Goal: Task Accomplishment & Management: Complete application form

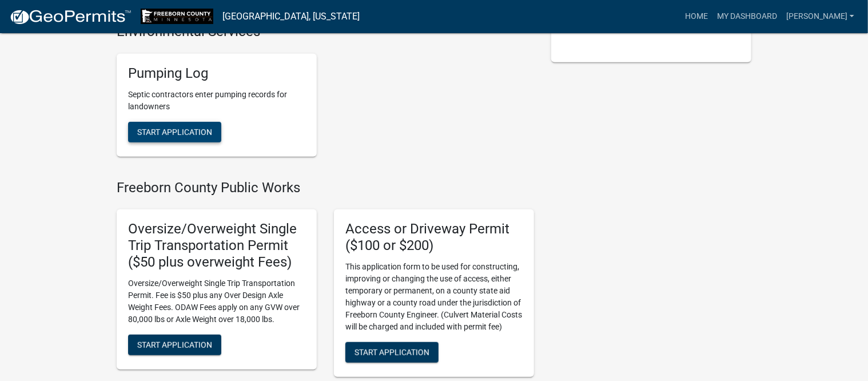
scroll to position [286, 0]
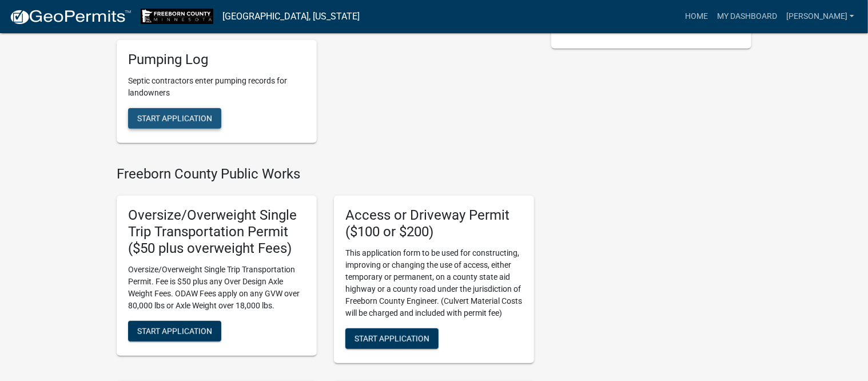
click at [186, 120] on span "Start Application" at bounding box center [174, 117] width 75 height 9
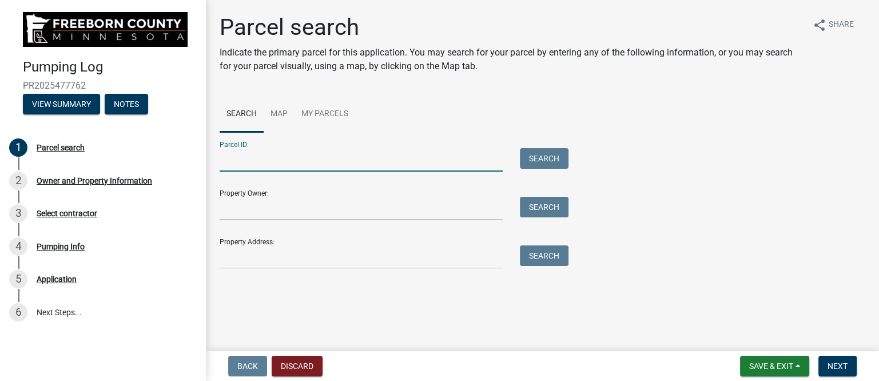
click at [245, 166] on input "Parcel ID:" at bounding box center [361, 159] width 283 height 23
type input "170290021"
click at [554, 168] on button "Search" at bounding box center [544, 158] width 49 height 21
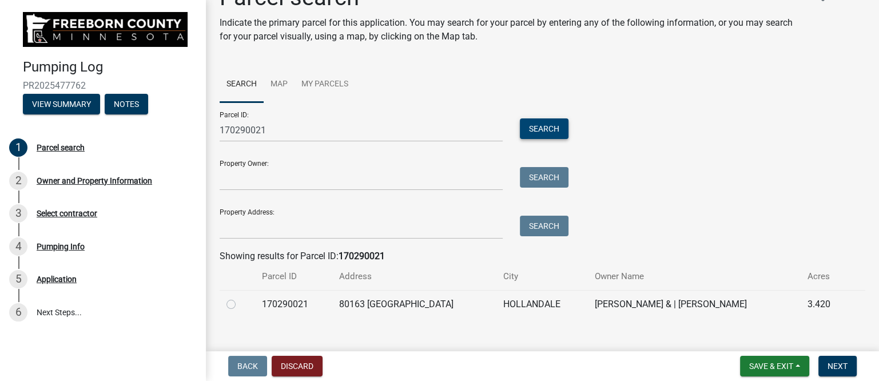
scroll to position [46, 0]
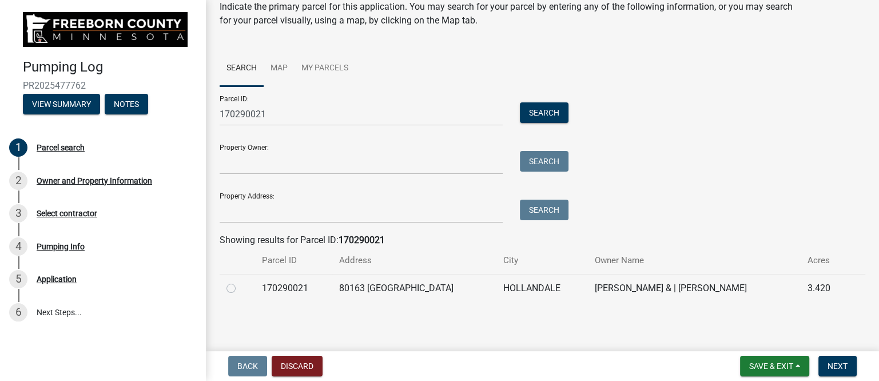
click at [240, 281] on label at bounding box center [240, 281] width 0 height 0
click at [240, 289] on input "radio" at bounding box center [243, 284] width 7 height 7
radio input "true"
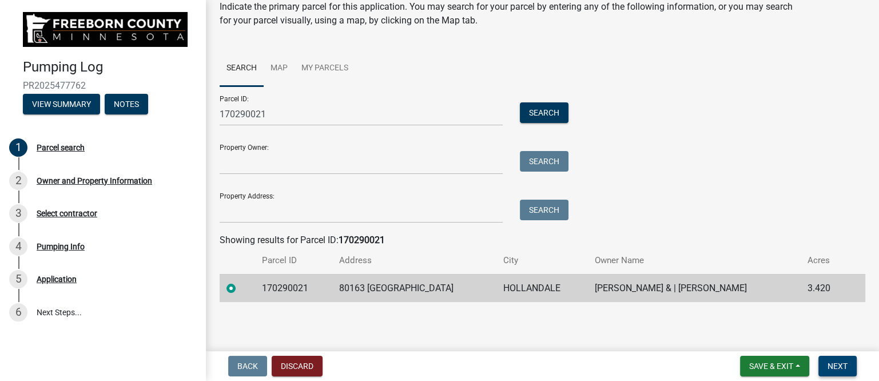
click at [837, 365] on span "Next" at bounding box center [838, 365] width 20 height 9
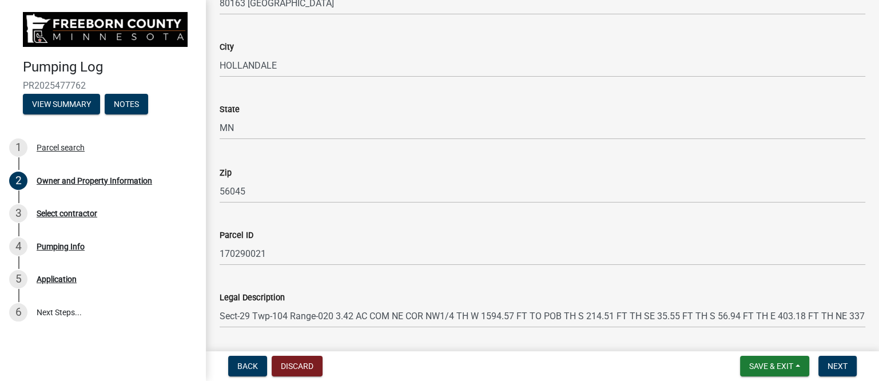
scroll to position [687, 0]
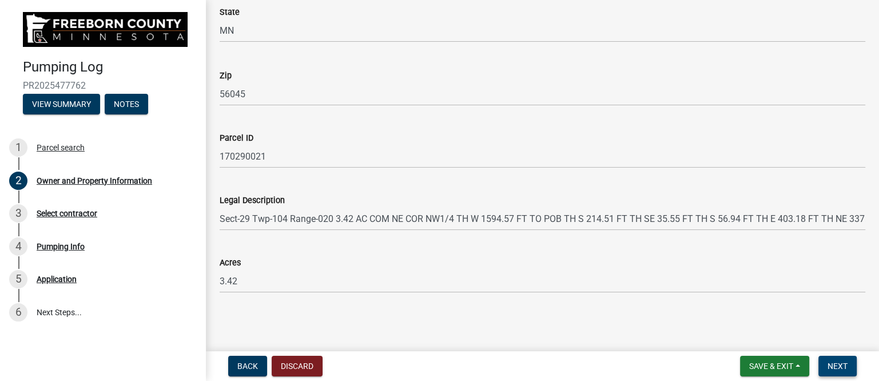
click at [842, 369] on span "Next" at bounding box center [838, 365] width 20 height 9
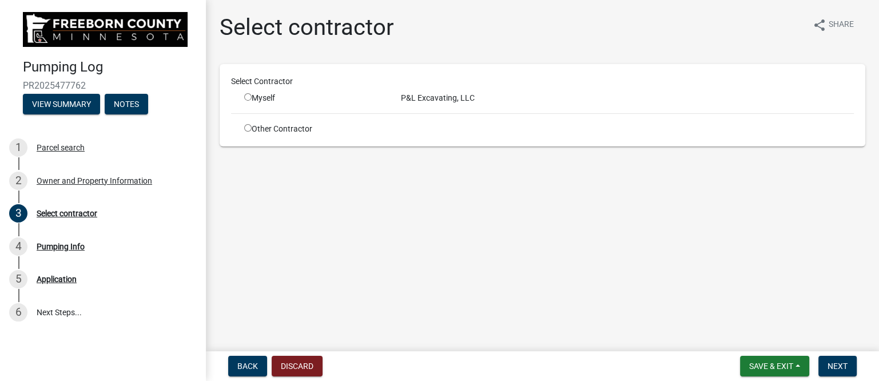
click at [248, 96] on input "radio" at bounding box center [247, 96] width 7 height 7
radio input "true"
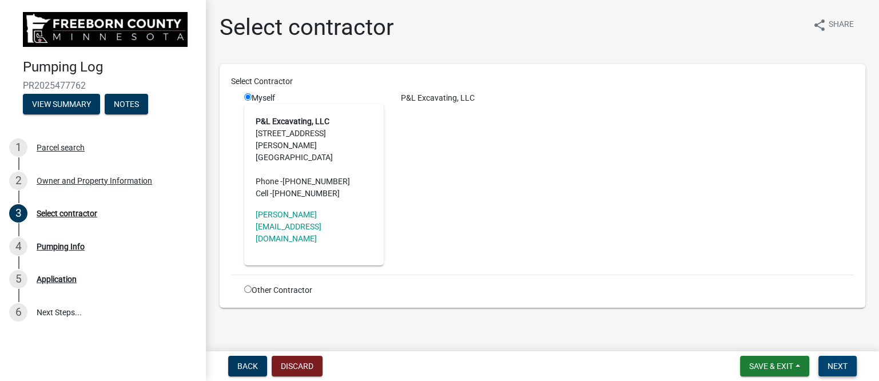
click at [835, 366] on span "Next" at bounding box center [838, 365] width 20 height 9
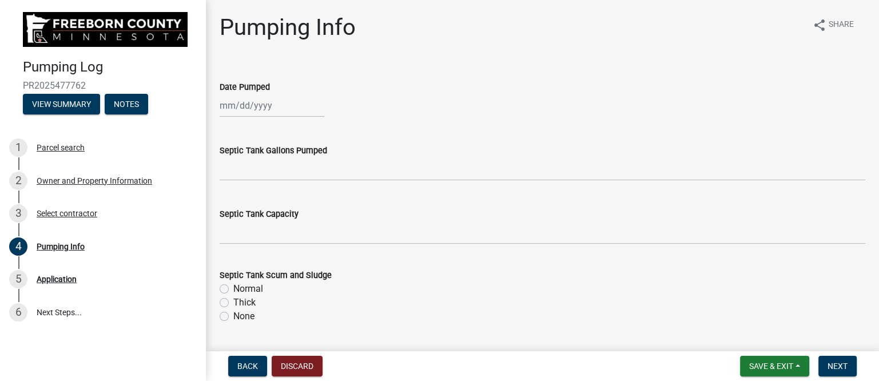
click at [248, 110] on div at bounding box center [272, 105] width 105 height 23
select select "9"
select select "2025"
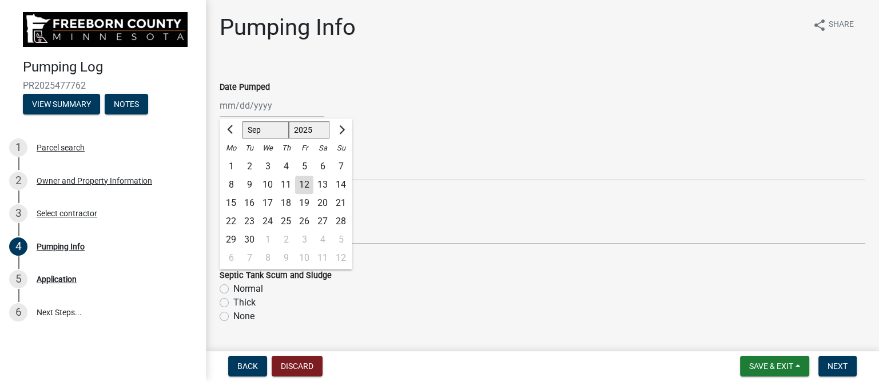
click at [439, 114] on div "[PERSON_NAME] Feb Mar Apr [PERSON_NAME][DATE] Oct Nov [DATE] 1526 1527 1528 152…" at bounding box center [543, 105] width 646 height 23
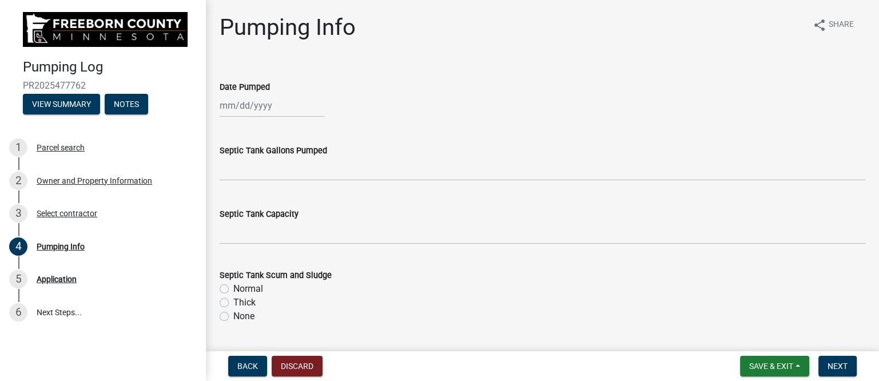
click at [233, 109] on div at bounding box center [272, 105] width 105 height 23
select select "9"
select select "2025"
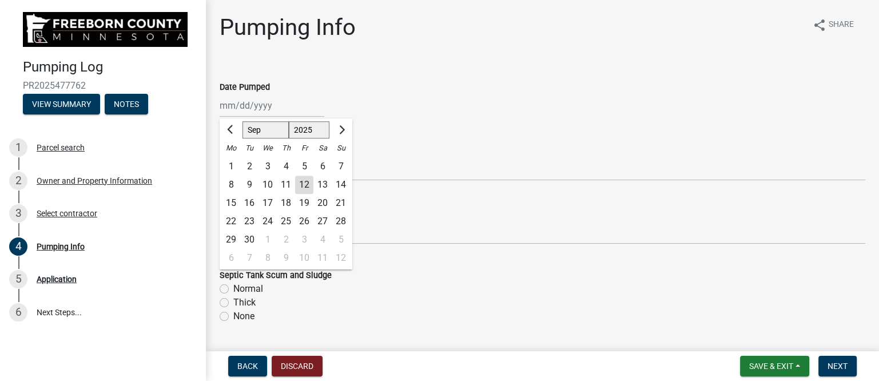
click at [312, 96] on div "Date Pumped [PERSON_NAME] Apr May Jun [DATE] Aug Sep Oct Nov [DATE] 1526 1527 1…" at bounding box center [543, 90] width 646 height 53
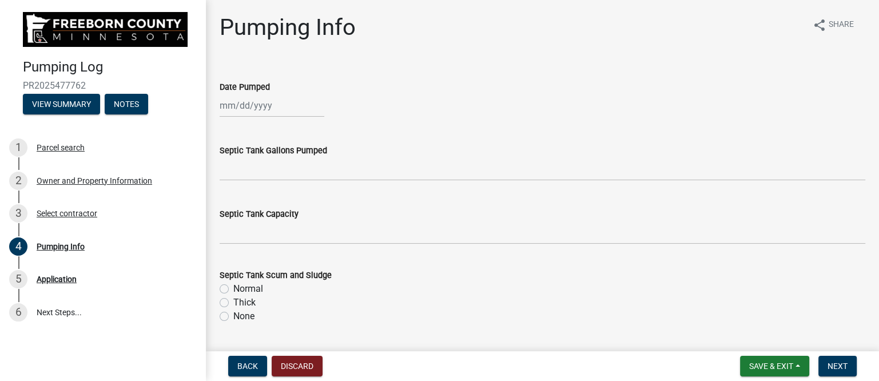
click at [254, 109] on div at bounding box center [272, 105] width 105 height 23
select select "9"
select select "2025"
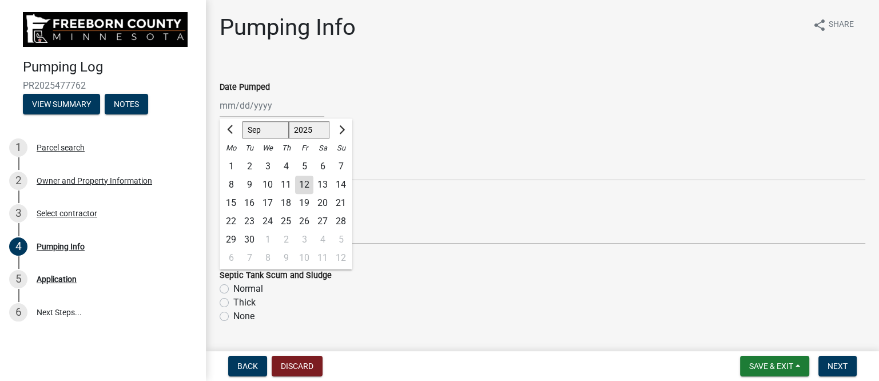
click at [304, 182] on div "12" at bounding box center [304, 185] width 18 height 18
type input "[DATE]"
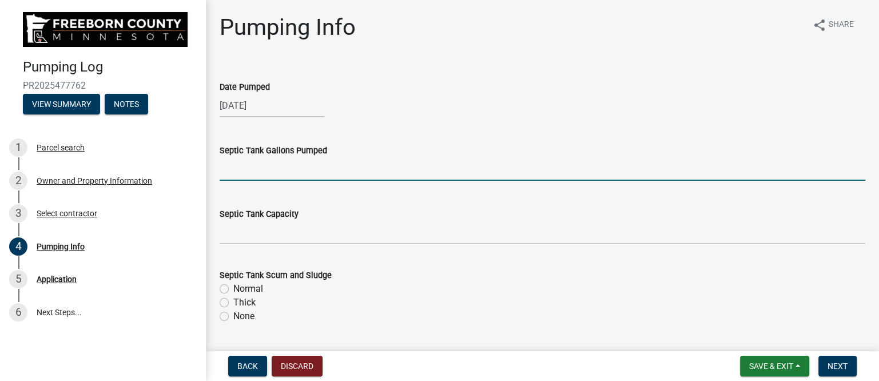
click at [263, 171] on input "text" at bounding box center [543, 168] width 646 height 23
type input "1500"
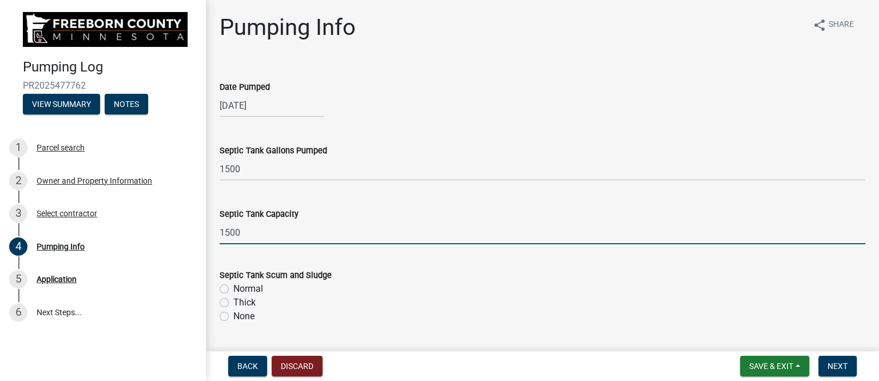
type input "1500"
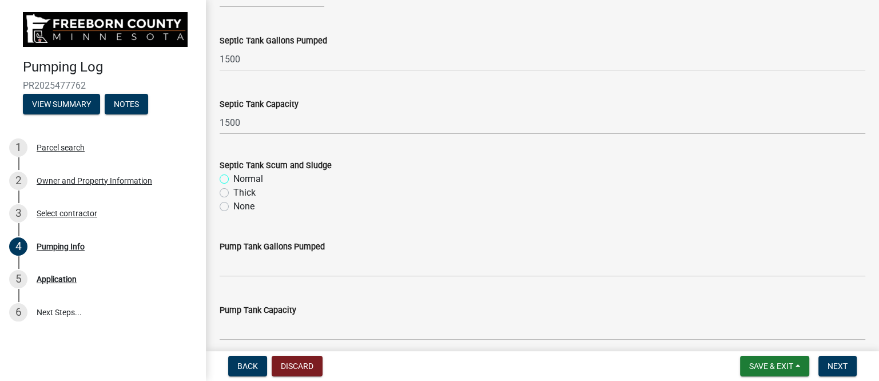
scroll to position [143, 0]
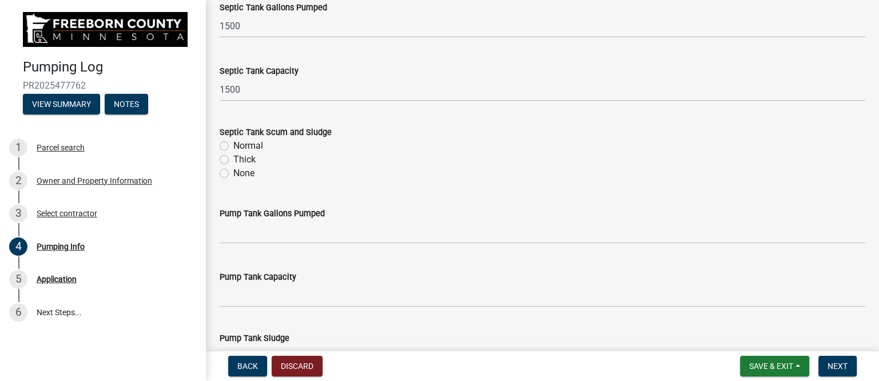
click at [233, 144] on label "Normal" at bounding box center [248, 146] width 30 height 14
click at [233, 144] on input "Normal" at bounding box center [236, 142] width 7 height 7
radio input "true"
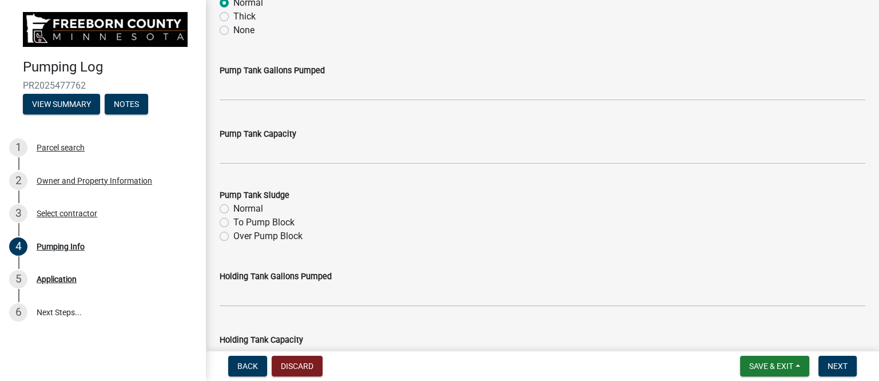
scroll to position [214, 0]
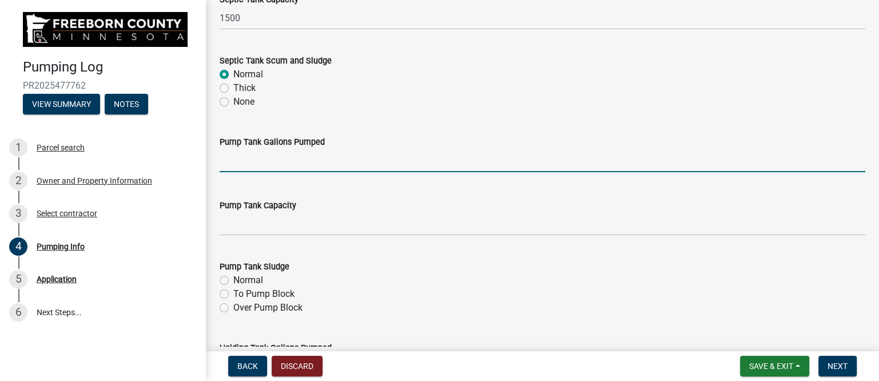
click at [261, 162] on input "text" at bounding box center [543, 160] width 646 height 23
type input "200"
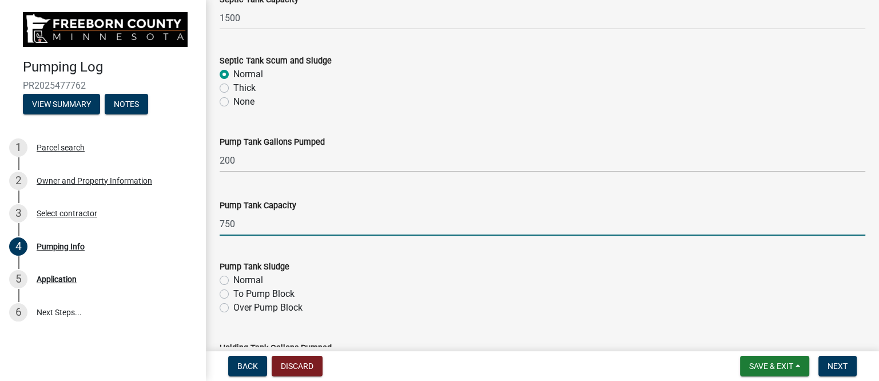
type input "750"
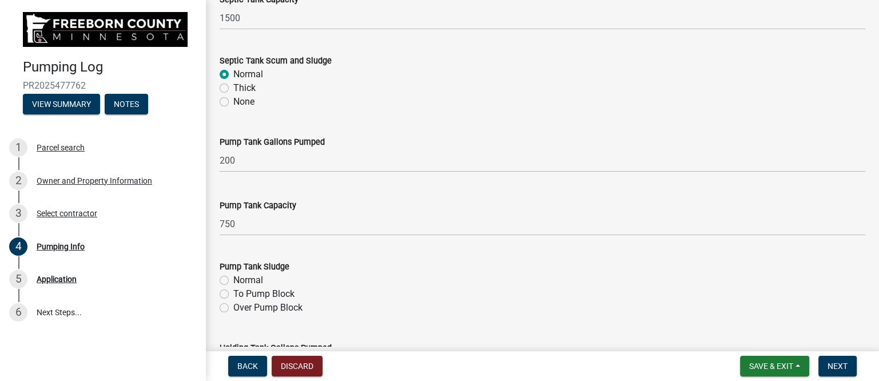
click at [256, 277] on label "Normal" at bounding box center [248, 280] width 30 height 14
click at [241, 277] on input "Normal" at bounding box center [236, 276] width 7 height 7
radio input "true"
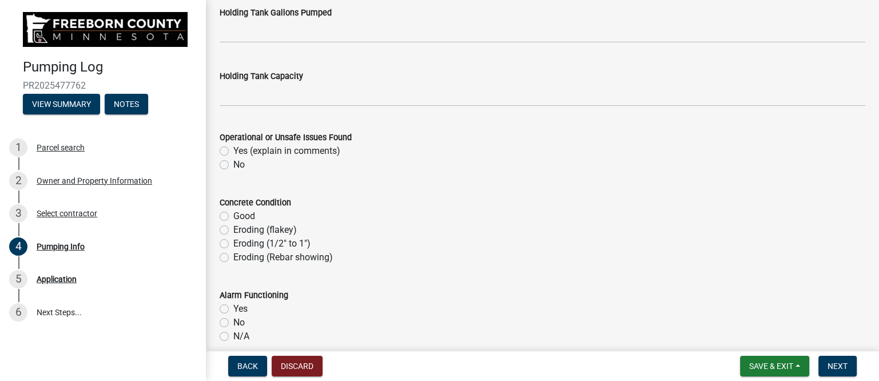
scroll to position [572, 0]
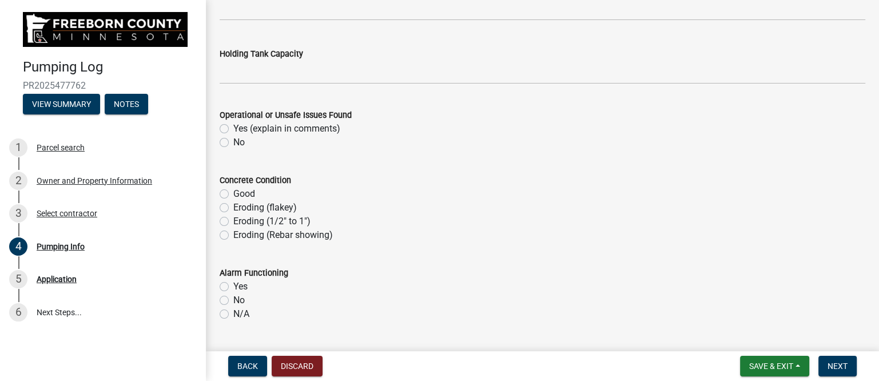
click at [233, 141] on label "No" at bounding box center [238, 143] width 11 height 14
click at [233, 141] on input "No" at bounding box center [236, 139] width 7 height 7
radio input "true"
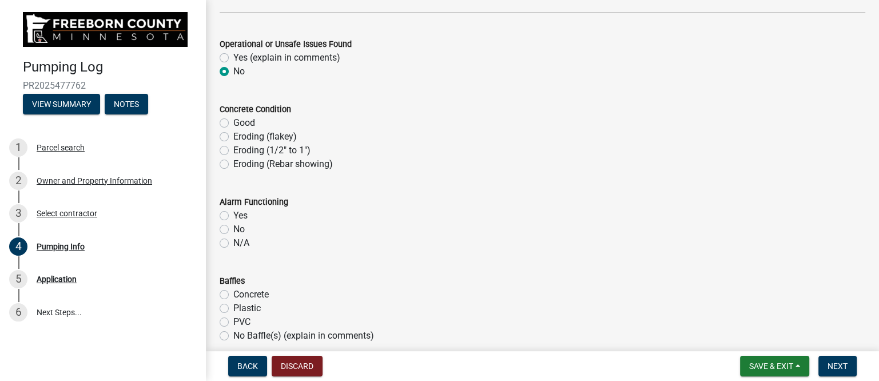
click at [233, 136] on label "Eroding (flakey)" at bounding box center [264, 137] width 63 height 14
click at [233, 136] on input "Eroding (flakey)" at bounding box center [236, 133] width 7 height 7
radio input "true"
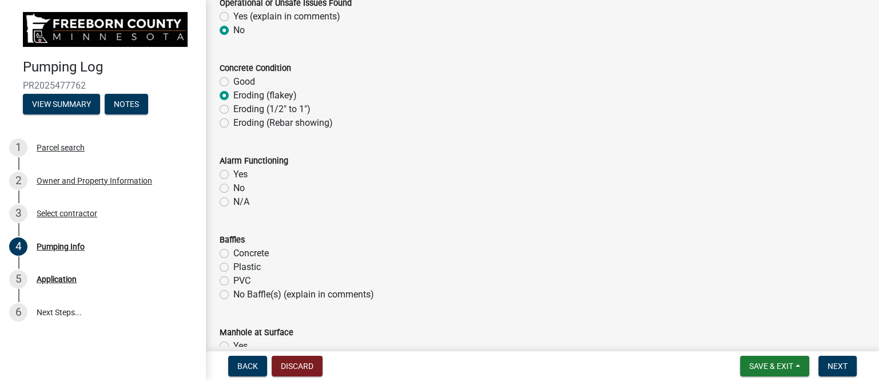
scroll to position [715, 0]
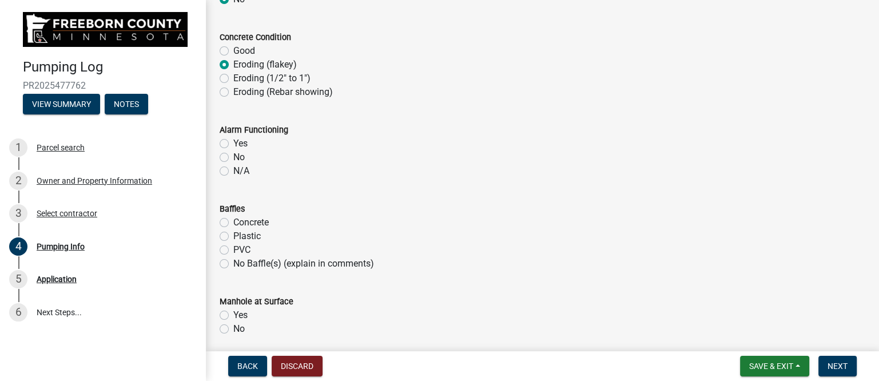
click at [233, 141] on label "Yes" at bounding box center [240, 144] width 14 height 14
click at [233, 141] on input "Yes" at bounding box center [236, 140] width 7 height 7
radio input "true"
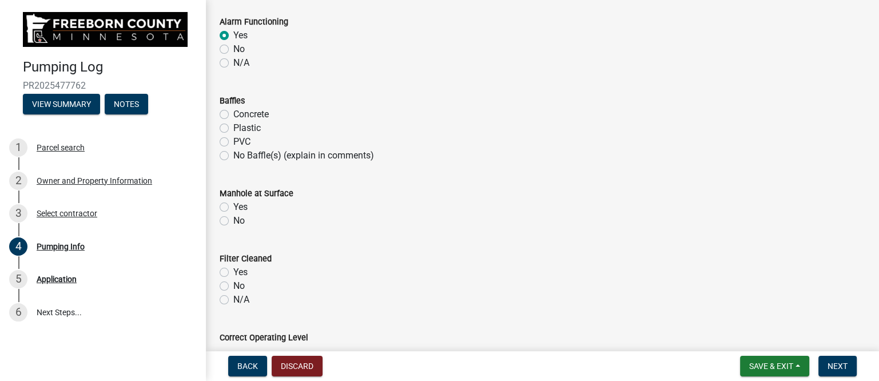
scroll to position [858, 0]
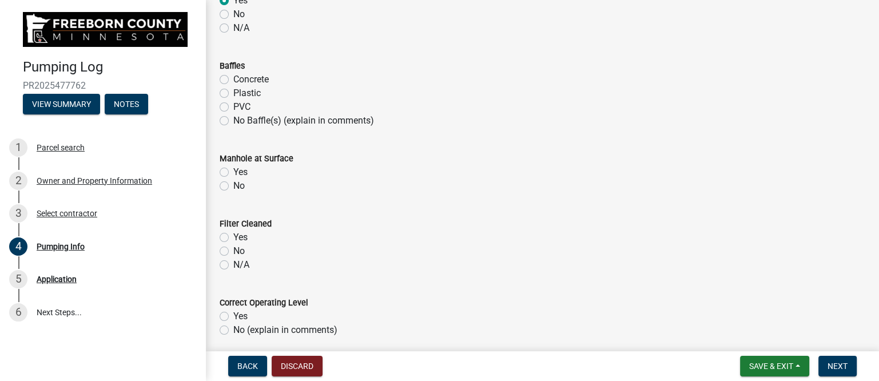
click at [233, 93] on label "Plastic" at bounding box center [246, 93] width 27 height 14
click at [233, 93] on input "Plastic" at bounding box center [236, 89] width 7 height 7
radio input "true"
click at [272, 196] on wm-data-entity-input "Manhole at Surface Yes No" at bounding box center [543, 170] width 646 height 65
click at [233, 173] on label "Yes" at bounding box center [240, 172] width 14 height 14
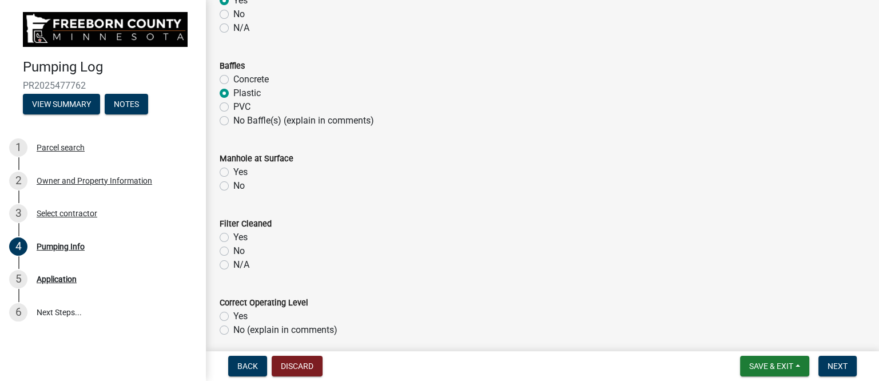
click at [233, 173] on input "Yes" at bounding box center [236, 168] width 7 height 7
radio input "true"
click at [233, 263] on label "N/A" at bounding box center [241, 265] width 16 height 14
click at [233, 263] on input "N/A" at bounding box center [236, 261] width 7 height 7
radio input "true"
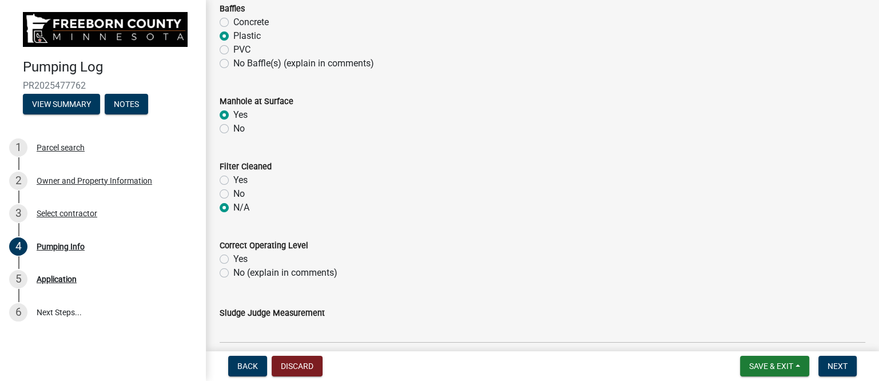
scroll to position [1001, 0]
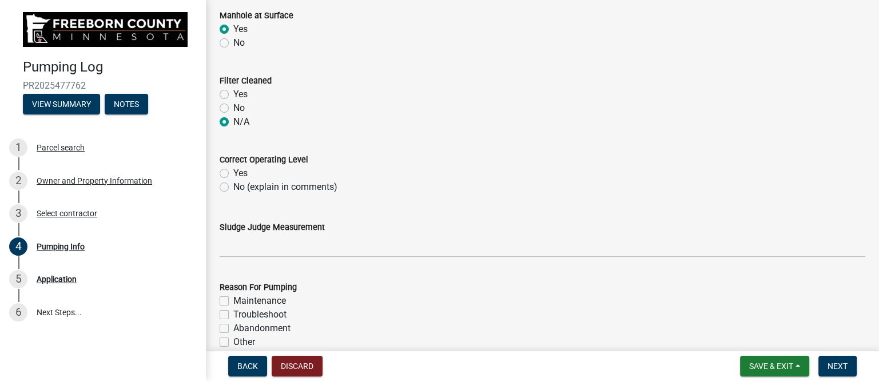
click at [233, 174] on label "Yes" at bounding box center [240, 173] width 14 height 14
click at [233, 174] on input "Yes" at bounding box center [236, 169] width 7 height 7
radio input "true"
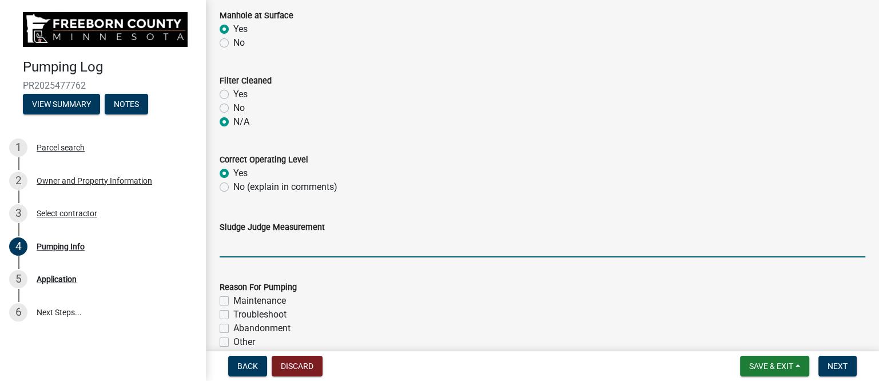
click at [247, 247] on input "Sludge Judge Measurement" at bounding box center [543, 245] width 646 height 23
click at [286, 243] on input "Septic: Scum 1" Sludge 8" Pump: Sludge .5"" at bounding box center [543, 245] width 646 height 23
click at [281, 244] on input "Septic: Scum 1" Sludge 8" Pump: Sludge .5"" at bounding box center [543, 245] width 646 height 23
click at [320, 244] on input "Septic: Scum 0" Sludge 8" Pump: Sludge .5"" at bounding box center [543, 245] width 646 height 23
click at [399, 247] on input "Septic: Scum 0" Sludge 8" Pump: Sludge .5"" at bounding box center [543, 245] width 646 height 23
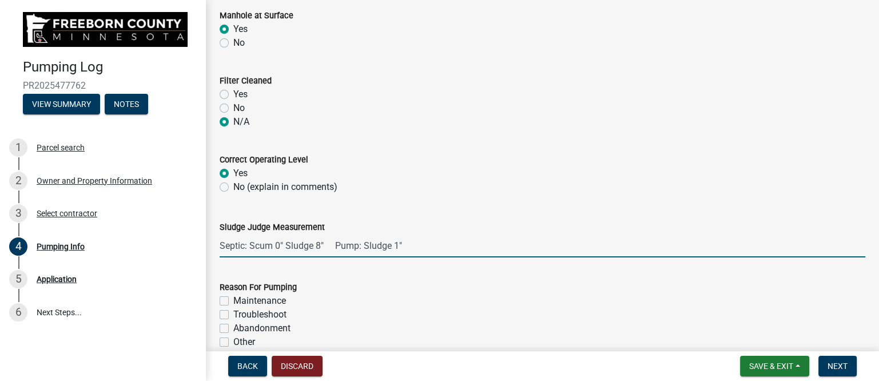
type input "Septic: Scum 0" Sludge 8" Pump: Sludge 1""
click at [282, 300] on label "Maintenance" at bounding box center [259, 301] width 53 height 14
click at [241, 300] on input "Maintenance" at bounding box center [236, 297] width 7 height 7
checkbox input "true"
checkbox input "false"
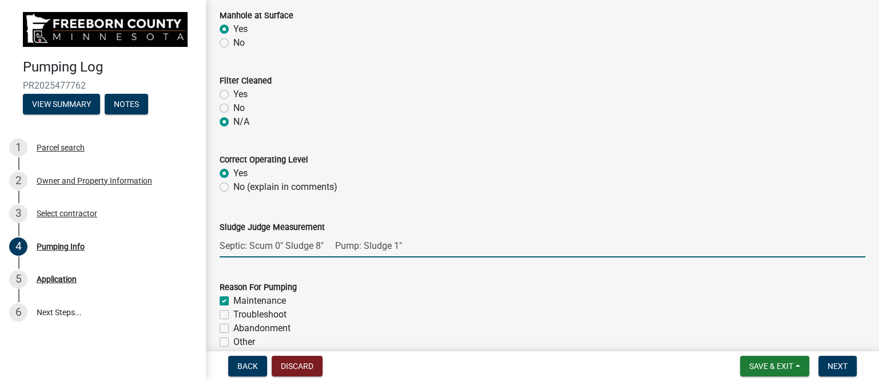
checkbox input "false"
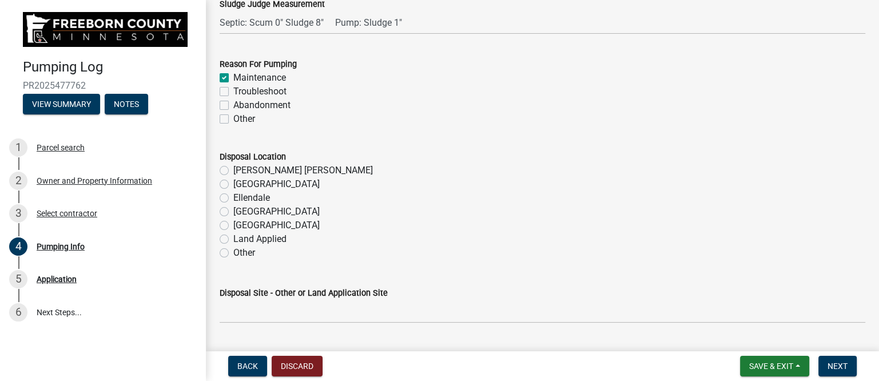
scroll to position [1287, 0]
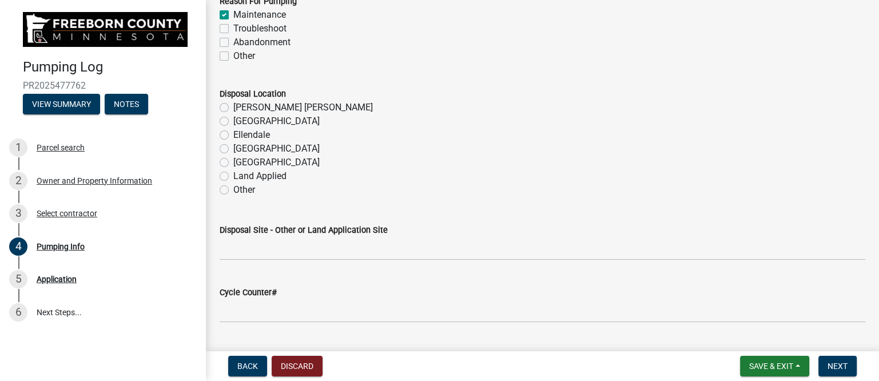
click at [243, 148] on label "[GEOGRAPHIC_DATA]" at bounding box center [276, 149] width 86 height 14
click at [241, 148] on input "[GEOGRAPHIC_DATA]" at bounding box center [236, 145] width 7 height 7
radio input "true"
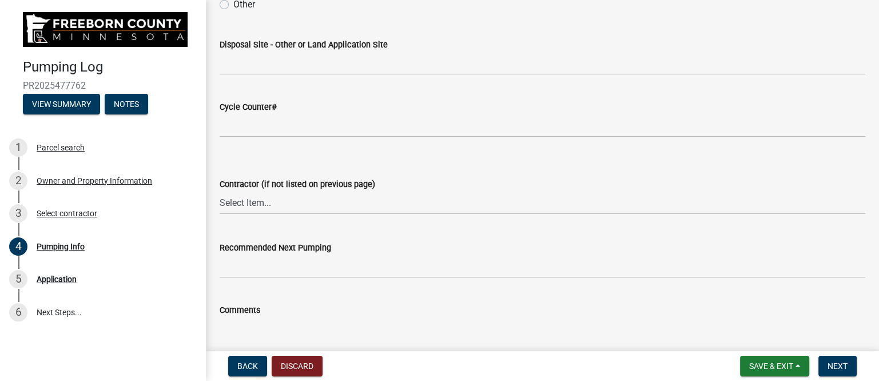
scroll to position [1501, 0]
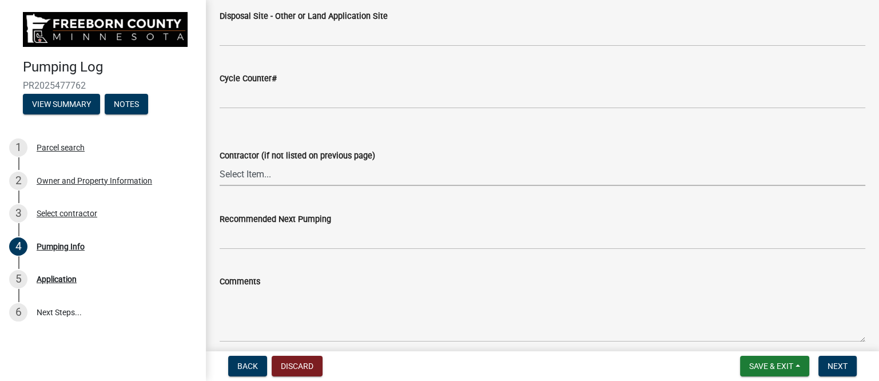
click at [267, 174] on select "Select Item... P & L Excavating Precision Septic Services [PERSON_NAME] Excavat…" at bounding box center [543, 173] width 646 height 23
click at [220, 162] on select "Select Item... P & L Excavating Precision Septic Services [PERSON_NAME] Excavat…" at bounding box center [543, 173] width 646 height 23
select select "a4b440af-86cc-4e74-8744-b4ec83ffff55"
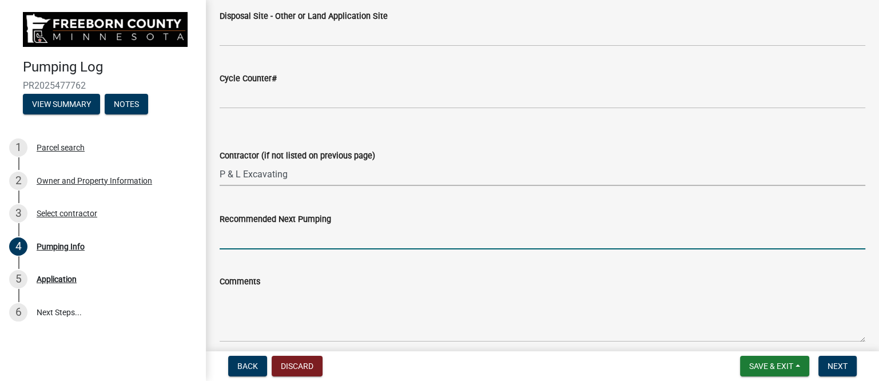
click at [274, 240] on input "Recommended Next Pumping" at bounding box center [543, 237] width 646 height 23
type input "2028"
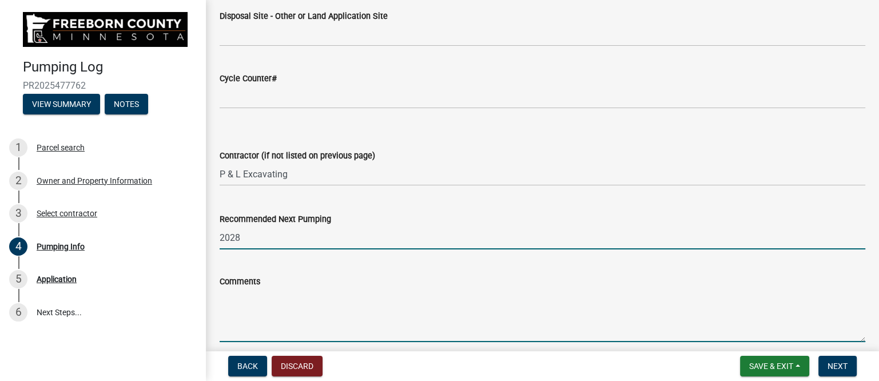
click at [265, 301] on textarea "Comments" at bounding box center [543, 315] width 646 height 54
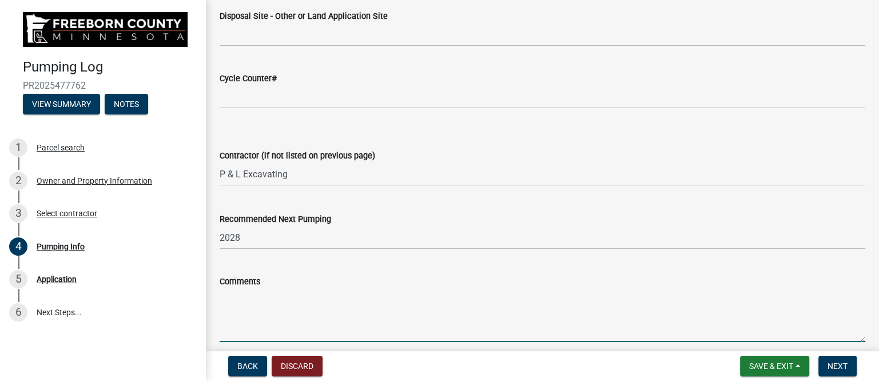
paste textarea "Routine/?? [DATE] [PERSON_NAME] [STREET_ADDRESS] [PHONE_NUMBER] "1500g/750g - L…"
type textarea "Routine/?? [DATE] [PERSON_NAME] [STREET_ADDRESS] [PHONE_NUMBER] "1500g/750g - L…"
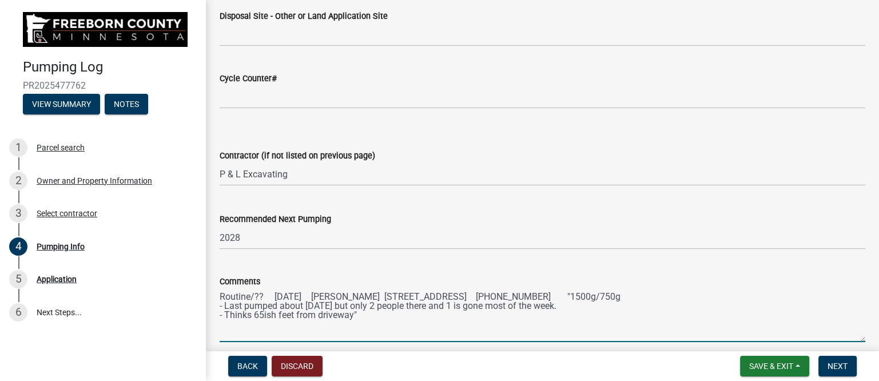
drag, startPoint x: 372, startPoint y: 315, endPoint x: 213, endPoint y: 288, distance: 161.3
click at [214, 288] on div "Comments Routine/?? [DATE] [PERSON_NAME] [STREET_ADDRESS] [PHONE_NUMBER] "1500g…" at bounding box center [542, 301] width 663 height 84
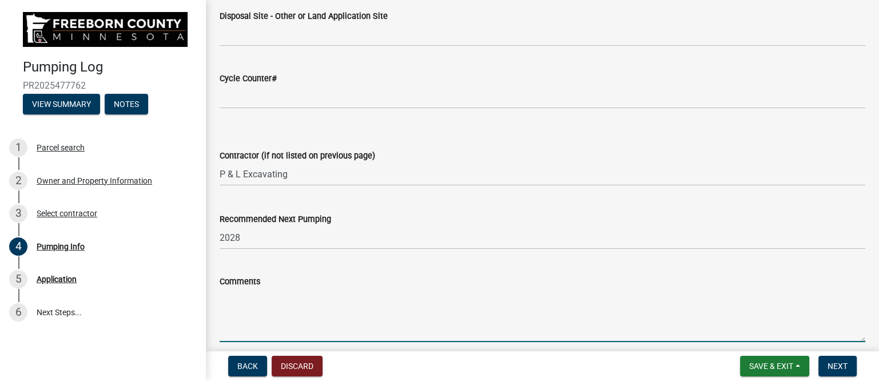
click at [222, 301] on textarea "Comments" at bounding box center [543, 315] width 646 height 54
paste textarea "Extra time to shorten pressure line as pump was hanging off the bottom due to s…"
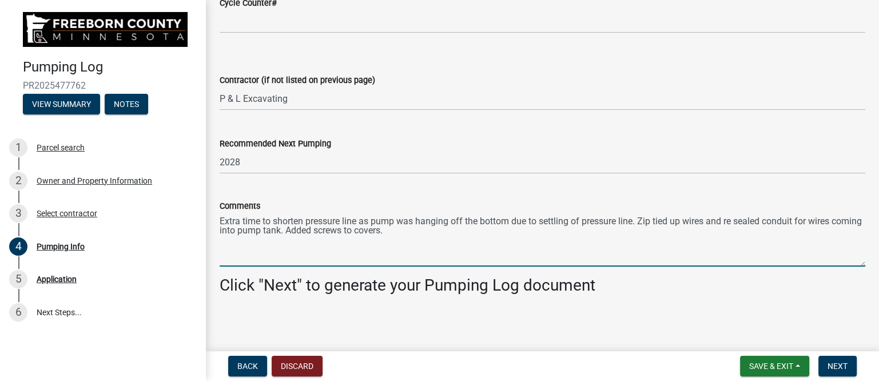
scroll to position [1579, 0]
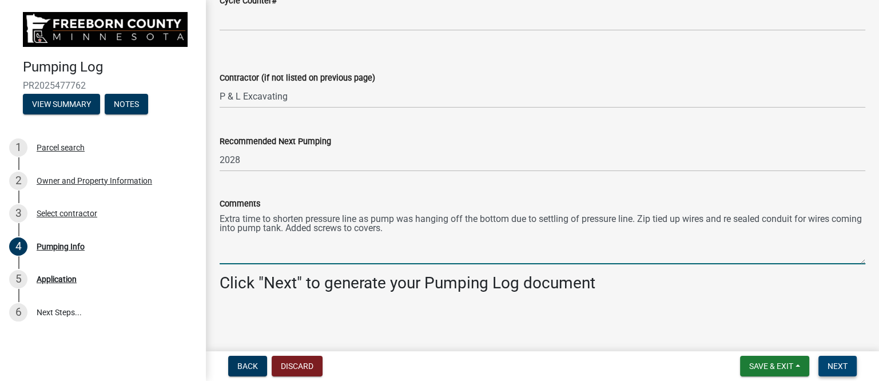
type textarea "Extra time to shorten pressure line as pump was hanging off the bottom due to s…"
click at [834, 363] on span "Next" at bounding box center [838, 365] width 20 height 9
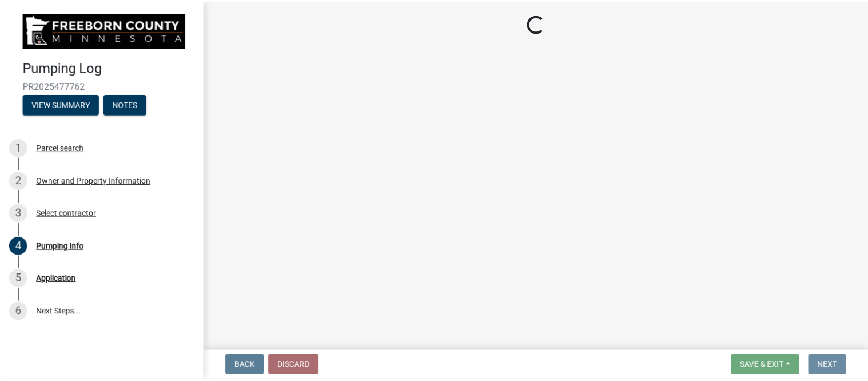
scroll to position [0, 0]
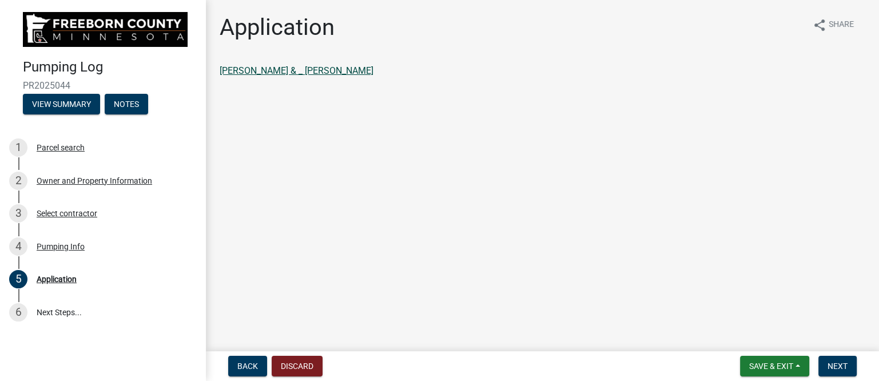
click at [337, 72] on link "[PERSON_NAME] & _ [PERSON_NAME]" at bounding box center [297, 70] width 154 height 11
click at [835, 363] on span "Next" at bounding box center [838, 365] width 20 height 9
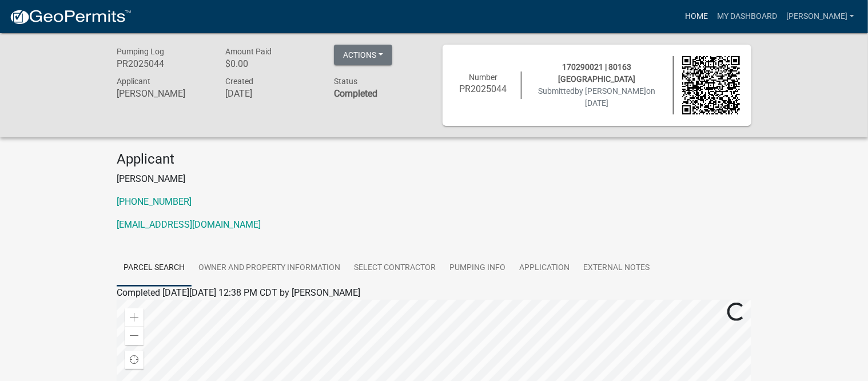
click at [705, 10] on link "Home" at bounding box center [697, 17] width 32 height 22
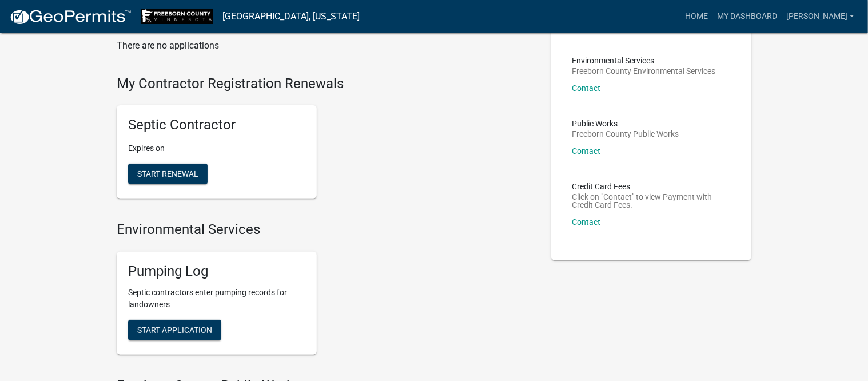
scroll to position [143, 0]
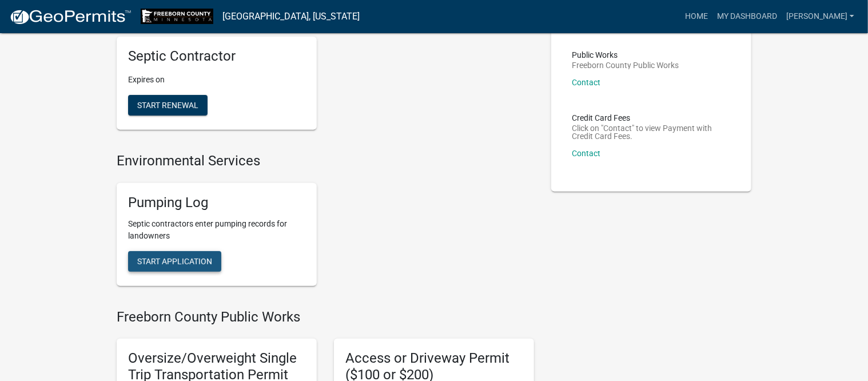
click at [215, 263] on button "Start Application" at bounding box center [174, 261] width 93 height 21
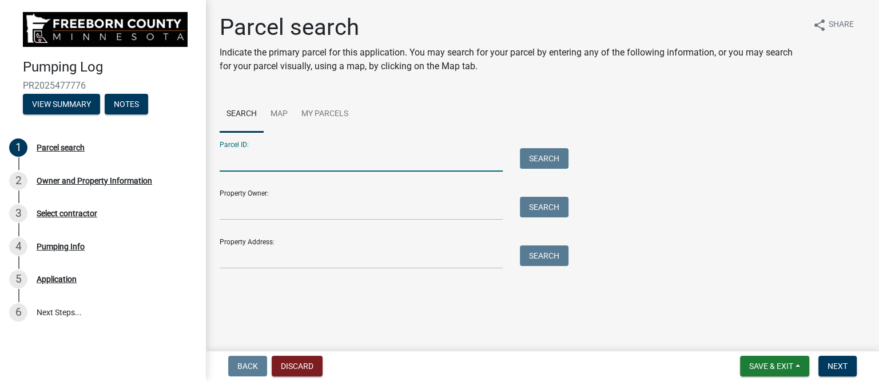
click at [325, 161] on input "Parcel ID:" at bounding box center [361, 159] width 283 height 23
type input "131850070"
click at [555, 158] on button "Search" at bounding box center [544, 158] width 49 height 21
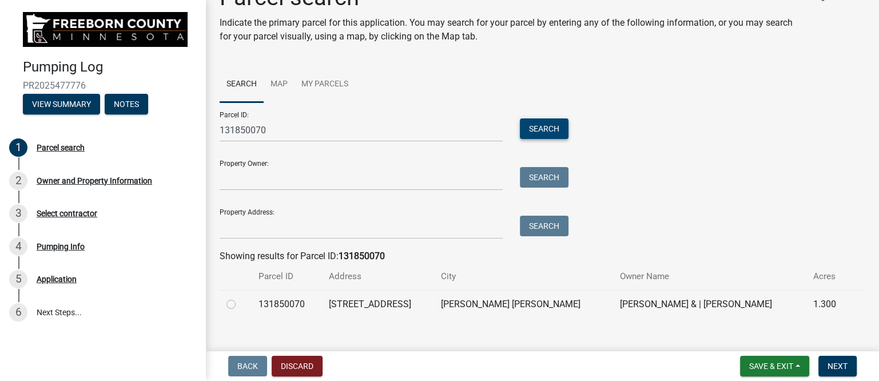
scroll to position [46, 0]
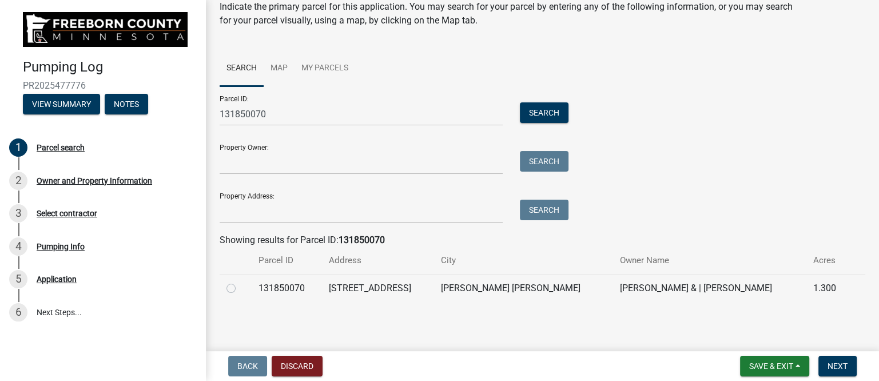
click at [240, 281] on label at bounding box center [240, 281] width 0 height 0
click at [240, 289] on input "radio" at bounding box center [243, 284] width 7 height 7
radio input "true"
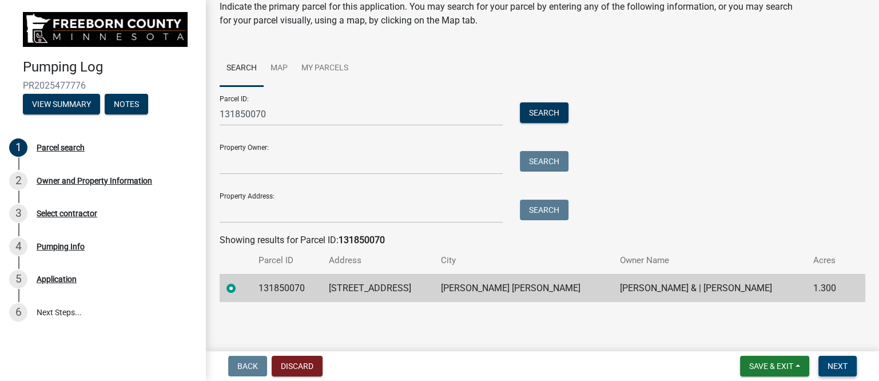
click at [832, 359] on button "Next" at bounding box center [837, 366] width 38 height 21
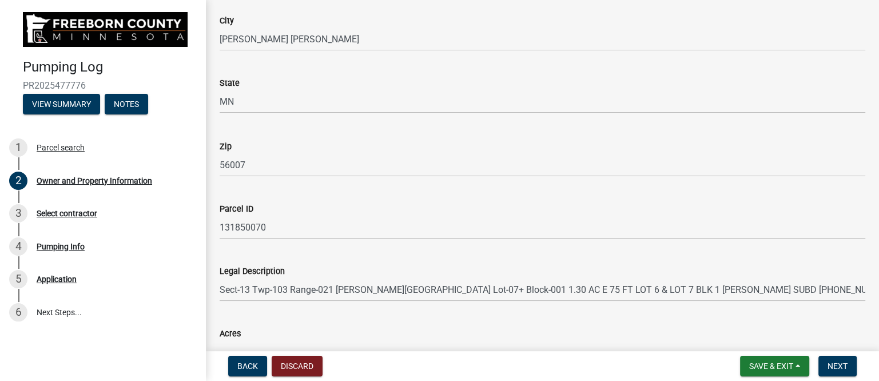
scroll to position [687, 0]
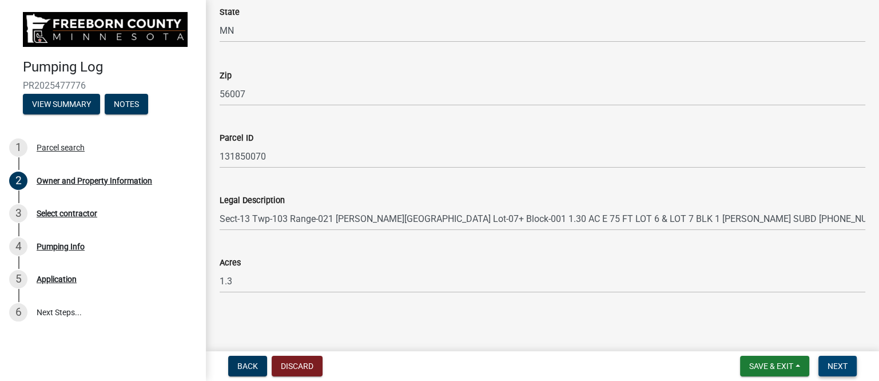
click at [846, 361] on span "Next" at bounding box center [838, 365] width 20 height 9
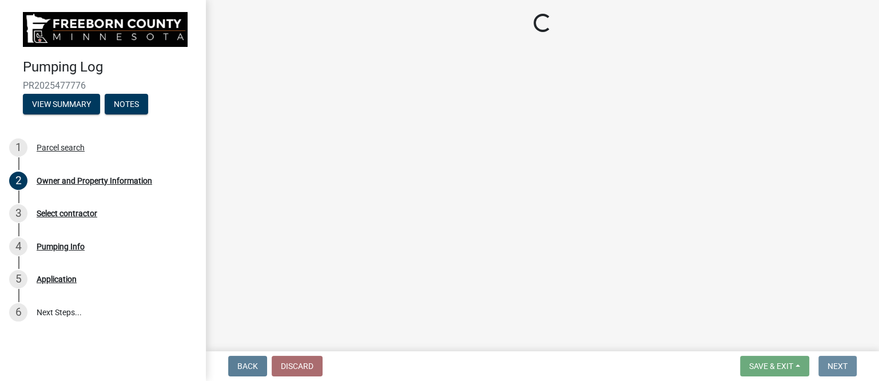
scroll to position [0, 0]
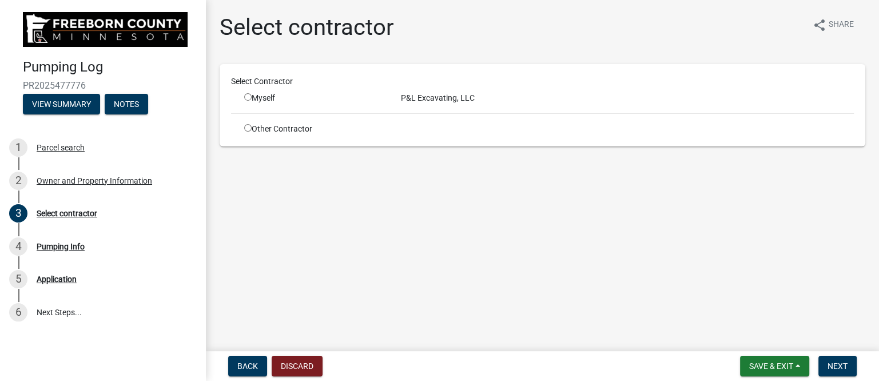
click at [249, 97] on input "radio" at bounding box center [247, 96] width 7 height 7
radio input "true"
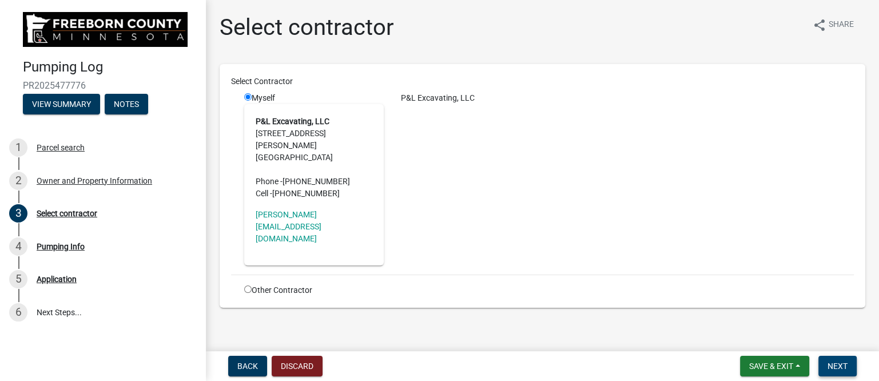
click at [832, 362] on span "Next" at bounding box center [838, 365] width 20 height 9
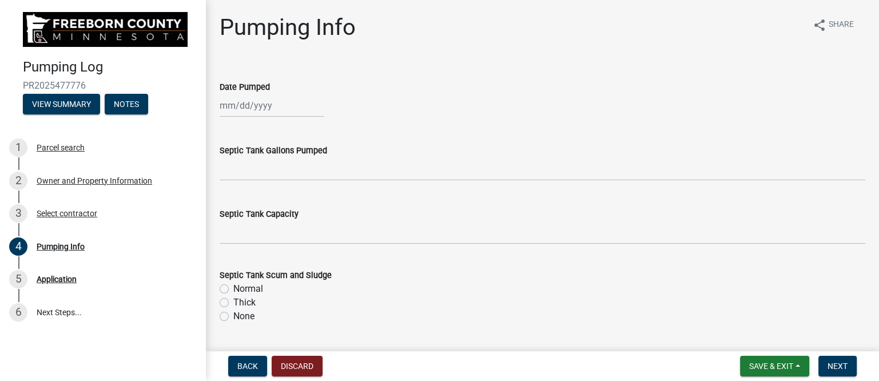
click at [252, 107] on div at bounding box center [272, 105] width 105 height 23
select select "9"
select select "2025"
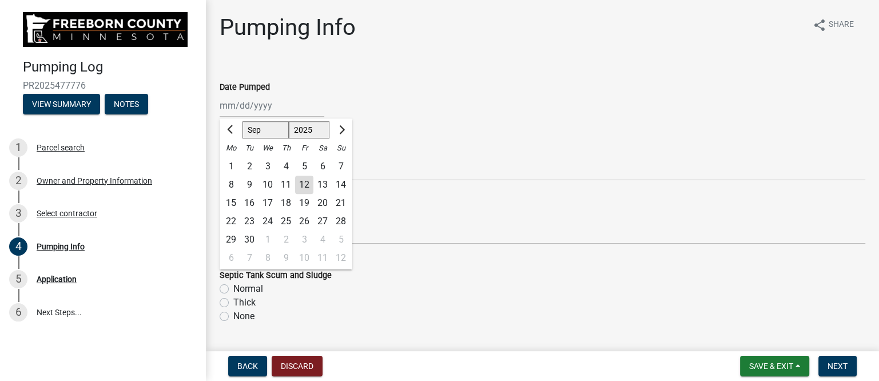
click at [302, 183] on div "12" at bounding box center [304, 185] width 18 height 18
type input "[DATE]"
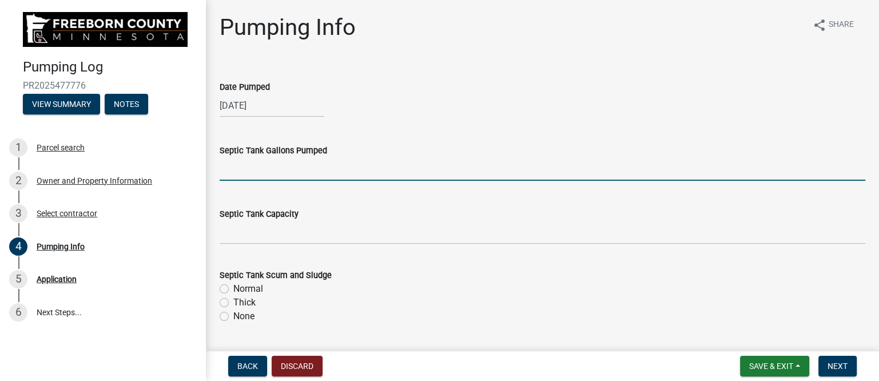
click at [268, 169] on input "text" at bounding box center [543, 168] width 646 height 23
type input "1500"
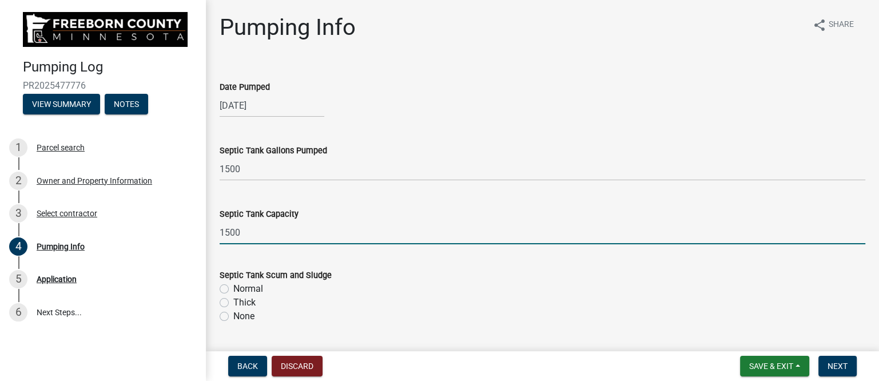
type input "1500"
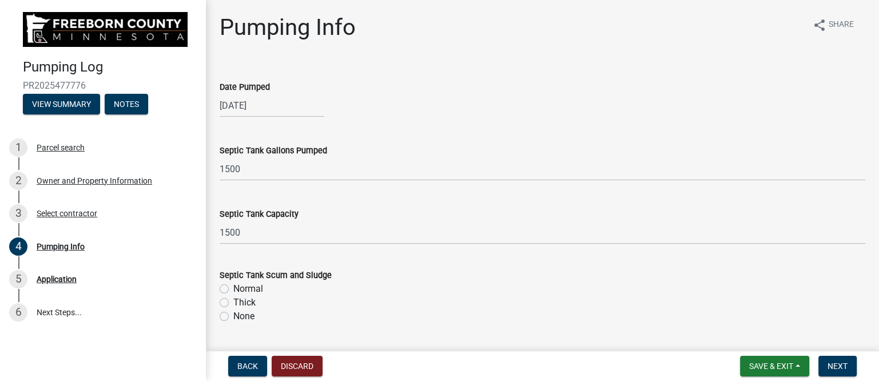
click at [233, 287] on label "Normal" at bounding box center [248, 289] width 30 height 14
click at [233, 287] on input "Normal" at bounding box center [236, 285] width 7 height 7
radio input "true"
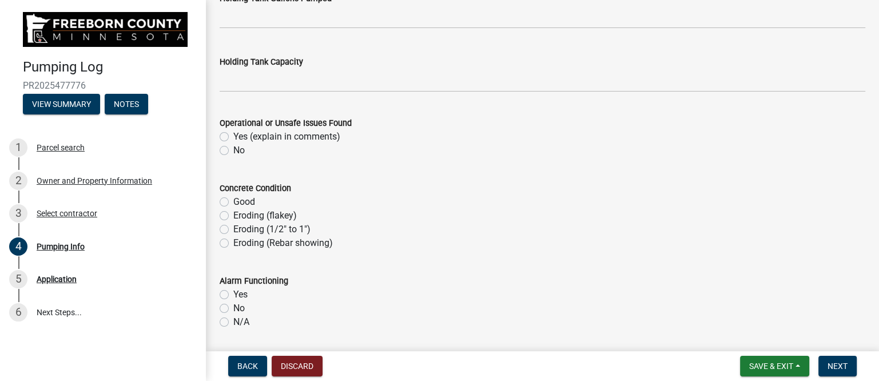
scroll to position [572, 0]
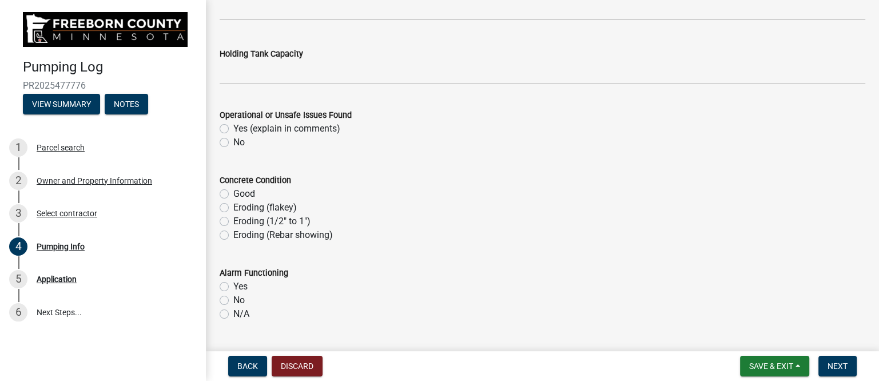
click at [233, 140] on label "No" at bounding box center [238, 143] width 11 height 14
click at [233, 140] on input "No" at bounding box center [236, 139] width 7 height 7
radio input "true"
click at [233, 206] on label "Eroding (flakey)" at bounding box center [264, 208] width 63 height 14
click at [233, 206] on input "Eroding (flakey)" at bounding box center [236, 204] width 7 height 7
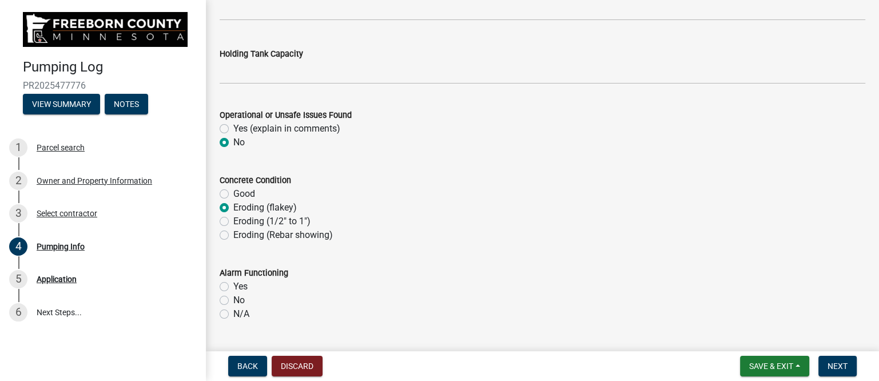
radio input "true"
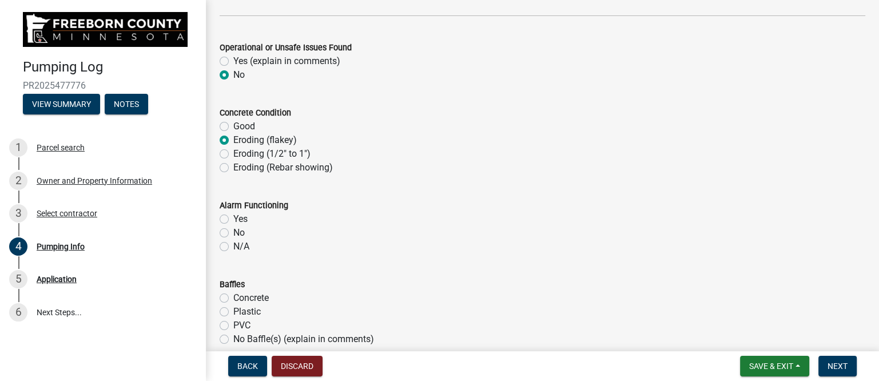
scroll to position [715, 0]
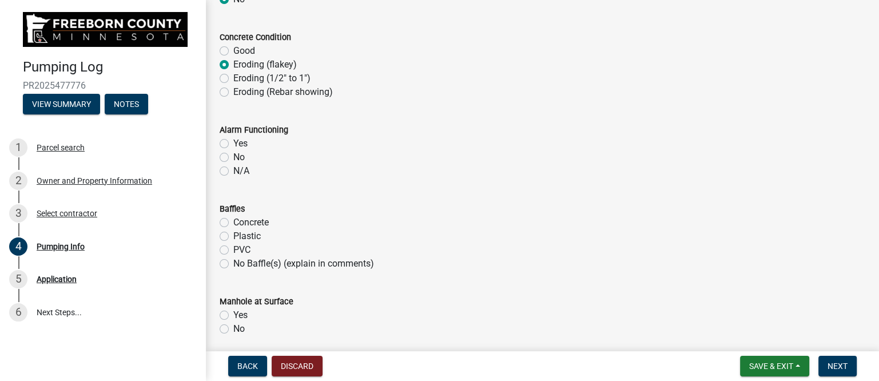
click at [233, 168] on label "N/A" at bounding box center [241, 171] width 16 height 14
click at [233, 168] on input "N/A" at bounding box center [236, 167] width 7 height 7
radio input "true"
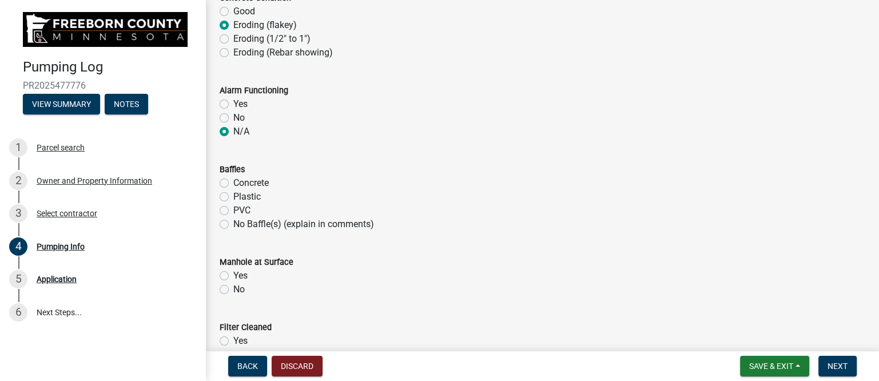
scroll to position [786, 0]
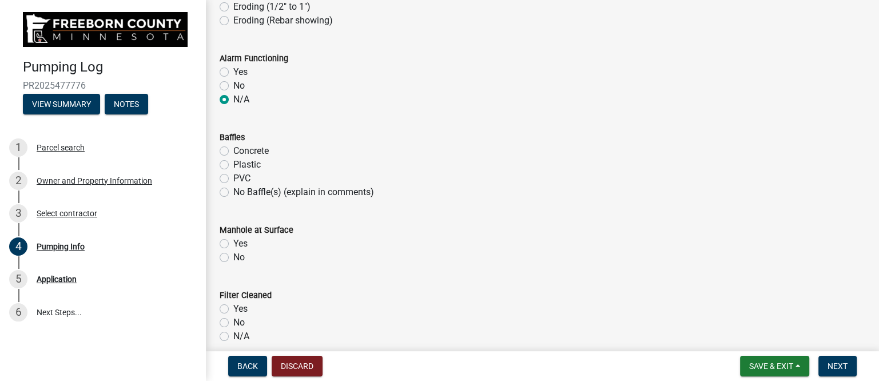
click at [233, 165] on label "Plastic" at bounding box center [246, 165] width 27 height 14
click at [233, 165] on input "Plastic" at bounding box center [236, 161] width 7 height 7
radio input "true"
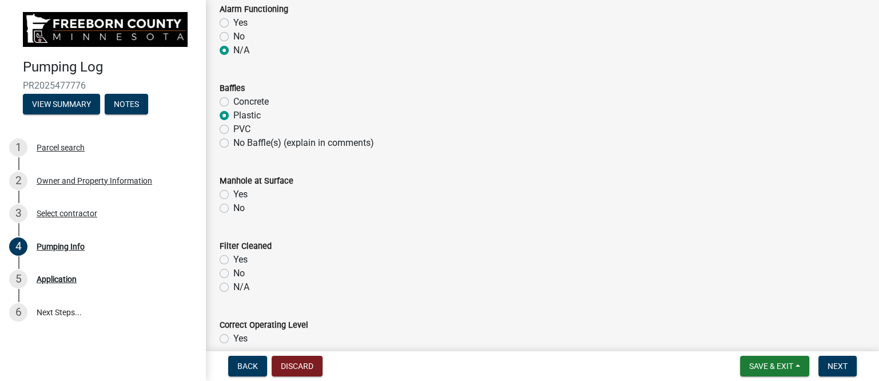
scroll to position [858, 0]
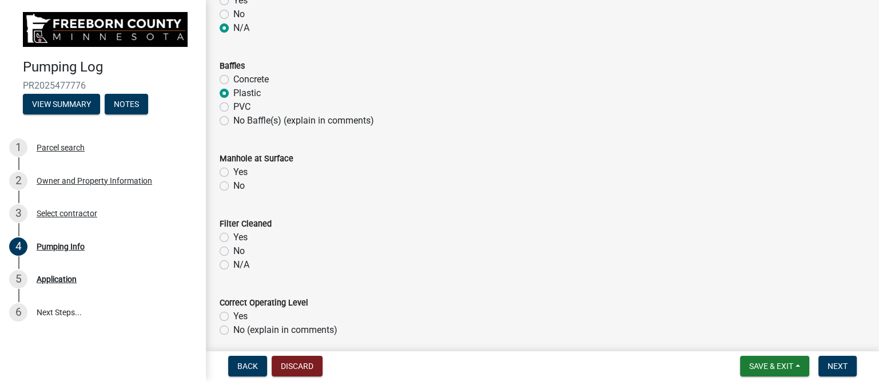
click at [233, 170] on label "Yes" at bounding box center [240, 172] width 14 height 14
click at [233, 170] on input "Yes" at bounding box center [236, 168] width 7 height 7
radio input "true"
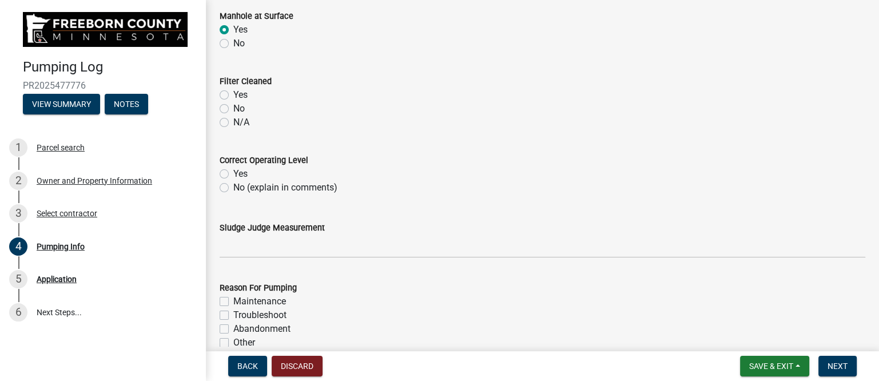
scroll to position [1001, 0]
click at [233, 121] on label "N/A" at bounding box center [241, 122] width 16 height 14
click at [233, 121] on input "N/A" at bounding box center [236, 118] width 7 height 7
radio input "true"
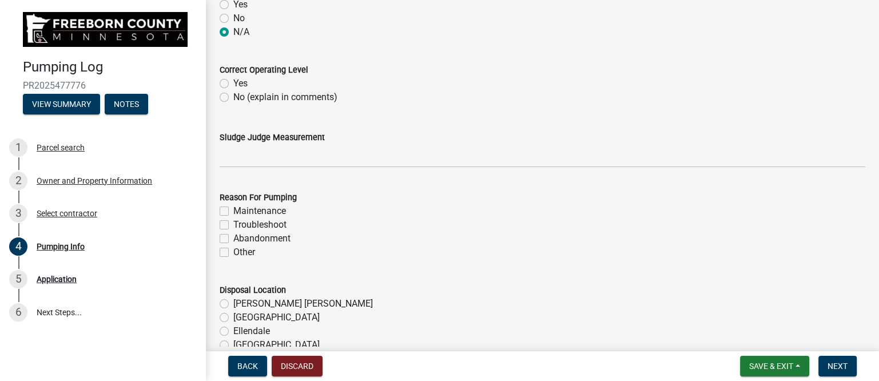
scroll to position [1072, 0]
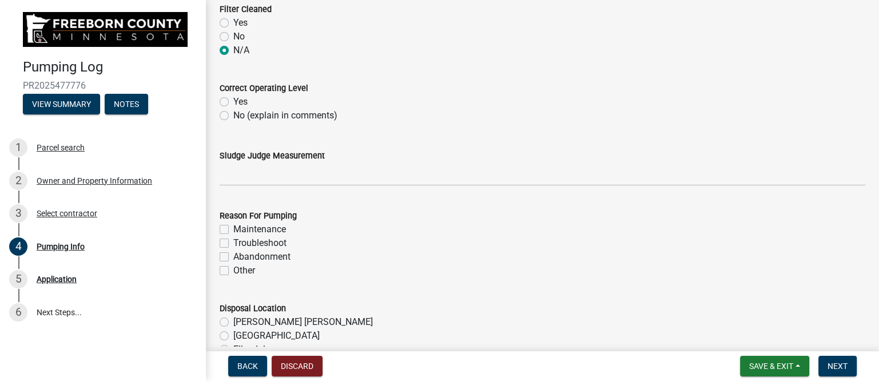
click at [233, 101] on label "Yes" at bounding box center [240, 102] width 14 height 14
click at [233, 101] on input "Yes" at bounding box center [236, 98] width 7 height 7
radio input "true"
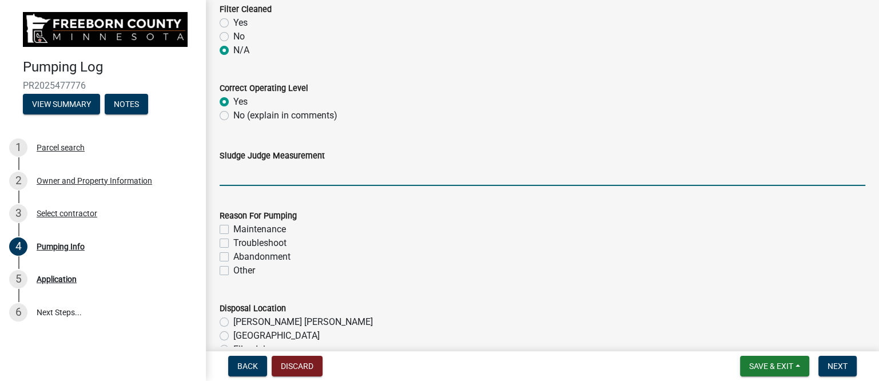
click at [266, 177] on input "Sludge Judge Measurement" at bounding box center [543, 173] width 646 height 23
click at [279, 175] on input "Septic: scum 2" sludge 12"" at bounding box center [543, 173] width 646 height 23
drag, startPoint x: 316, startPoint y: 173, endPoint x: 324, endPoint y: 174, distance: 7.6
click at [324, 174] on input "Septic: scum 1" sludge 12"" at bounding box center [543, 173] width 646 height 23
type input "Septic: scum 1" sludge 8""
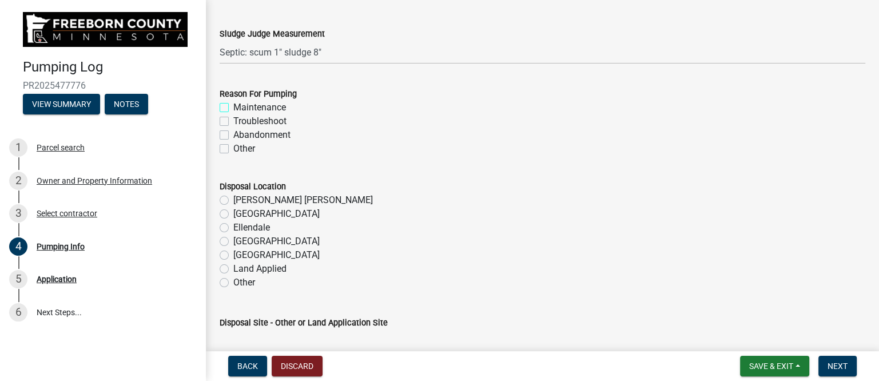
scroll to position [1215, 0]
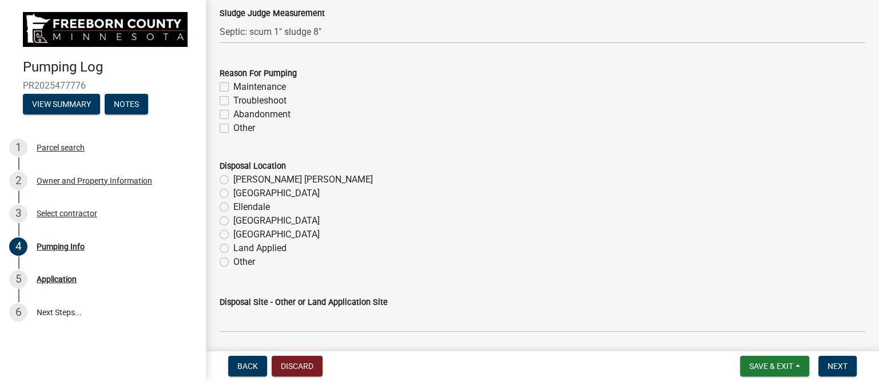
click at [233, 85] on label "Maintenance" at bounding box center [259, 87] width 53 height 14
click at [233, 85] on input "Maintenance" at bounding box center [236, 83] width 7 height 7
checkbox input "true"
checkbox input "false"
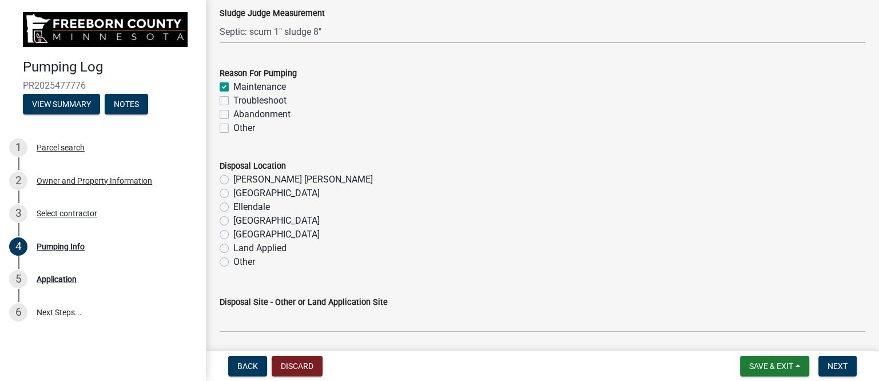
checkbox input "false"
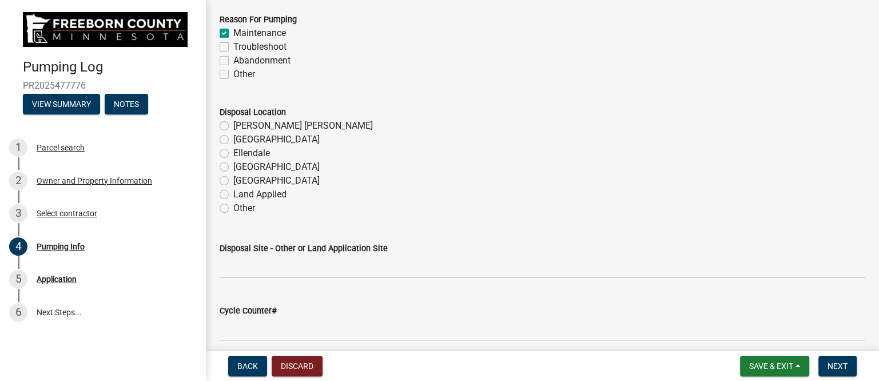
scroll to position [1287, 0]
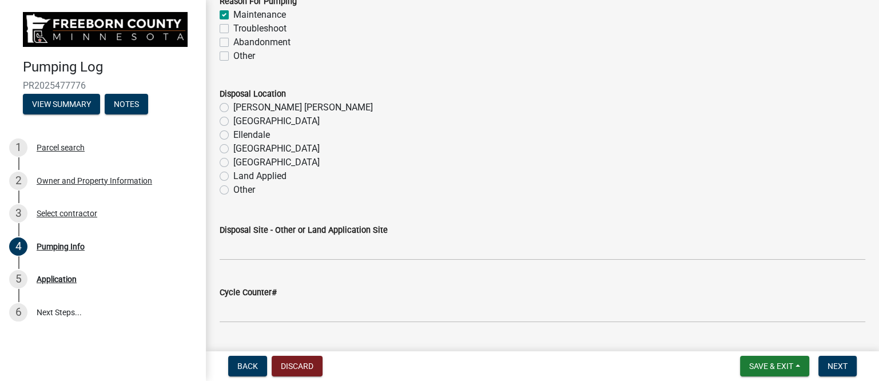
click at [233, 107] on label "[PERSON_NAME] [PERSON_NAME]" at bounding box center [303, 108] width 140 height 14
click at [233, 107] on input "[PERSON_NAME] [PERSON_NAME]" at bounding box center [236, 104] width 7 height 7
radio input "true"
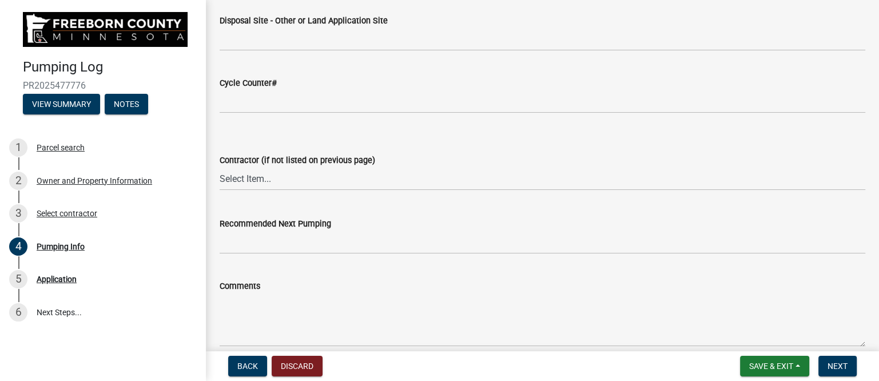
scroll to position [1501, 0]
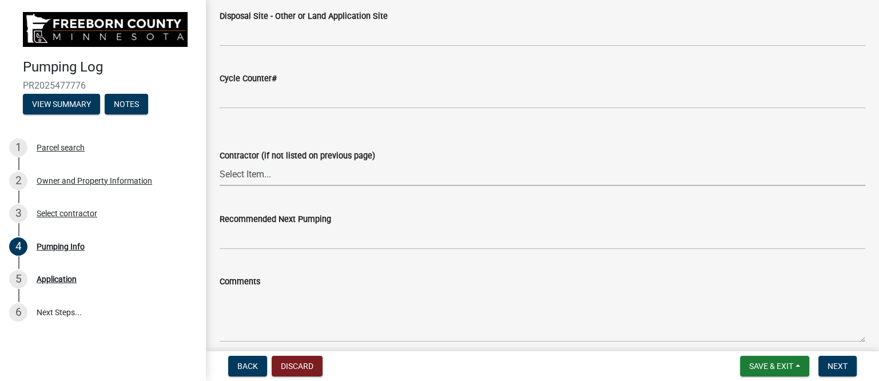
click at [278, 174] on select "Select Item... P & L Excavating Precision Septic Services [PERSON_NAME] Excavat…" at bounding box center [543, 173] width 646 height 23
click at [220, 162] on select "Select Item... P & L Excavating Precision Septic Services [PERSON_NAME] Excavat…" at bounding box center [543, 173] width 646 height 23
select select "a4b440af-86cc-4e74-8744-b4ec83ffff55"
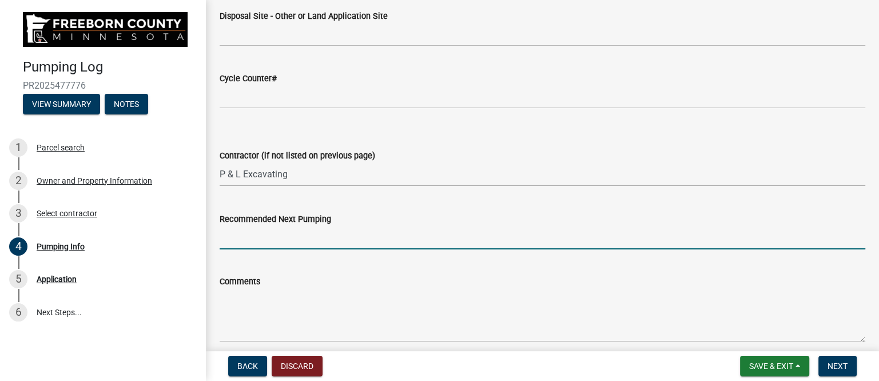
click at [274, 241] on input "Recommended Next Pumping" at bounding box center [543, 237] width 646 height 23
type input "2026"
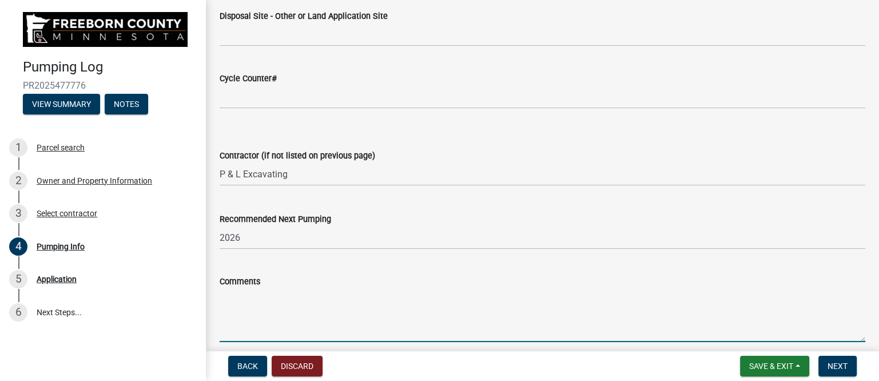
paste textarea "Pumped and washed down 1500g, Mild scum/sludge, flakey erosion throughout tank.…"
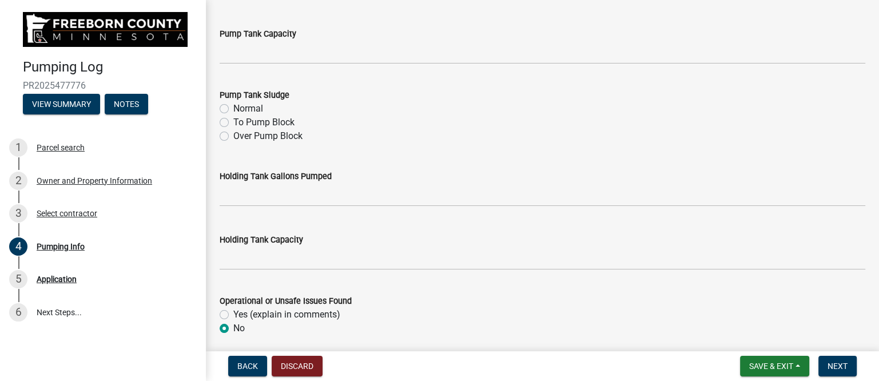
scroll to position [500, 0]
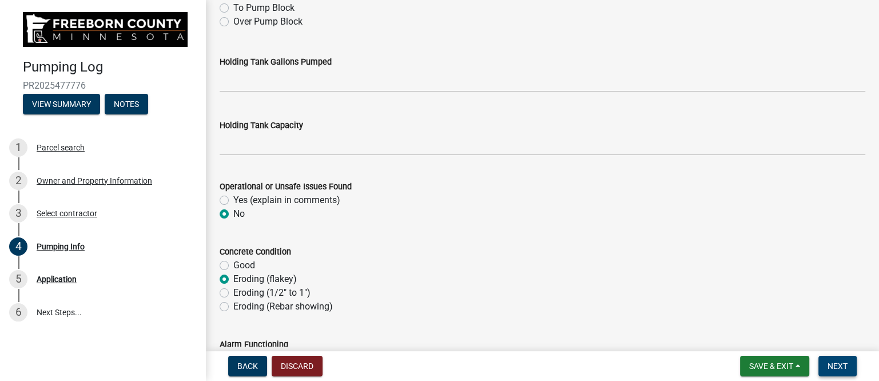
type textarea "Pumped and washed down 1500g, Mild scum/sludge, flakey erosion throughout tank.…"
click at [830, 363] on span "Next" at bounding box center [838, 365] width 20 height 9
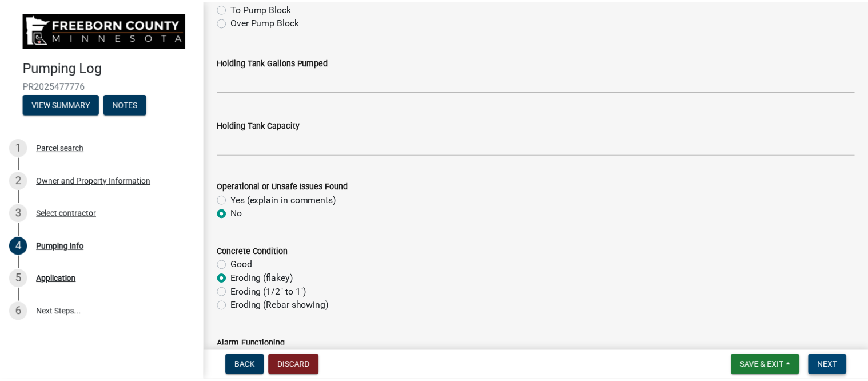
scroll to position [0, 0]
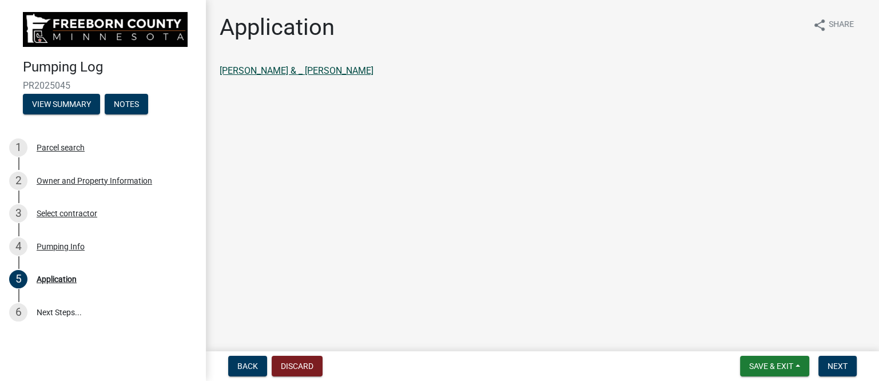
click at [309, 68] on link "[PERSON_NAME] & _ [PERSON_NAME]" at bounding box center [297, 70] width 154 height 11
click at [848, 359] on button "Next" at bounding box center [837, 366] width 38 height 21
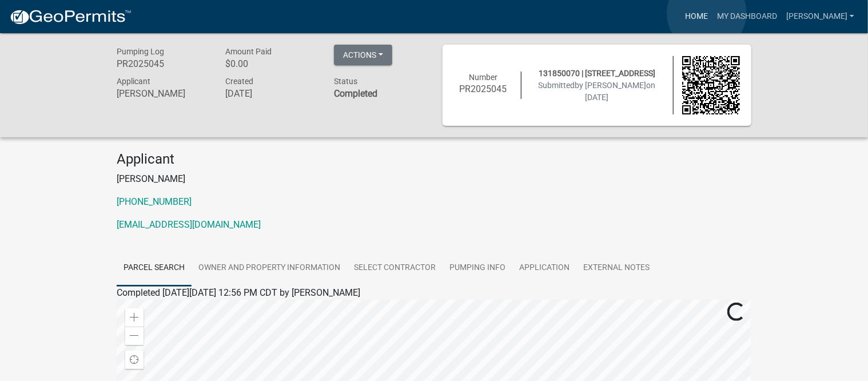
click at [707, 13] on link "Home" at bounding box center [697, 17] width 32 height 22
